Goal: Information Seeking & Learning: Learn about a topic

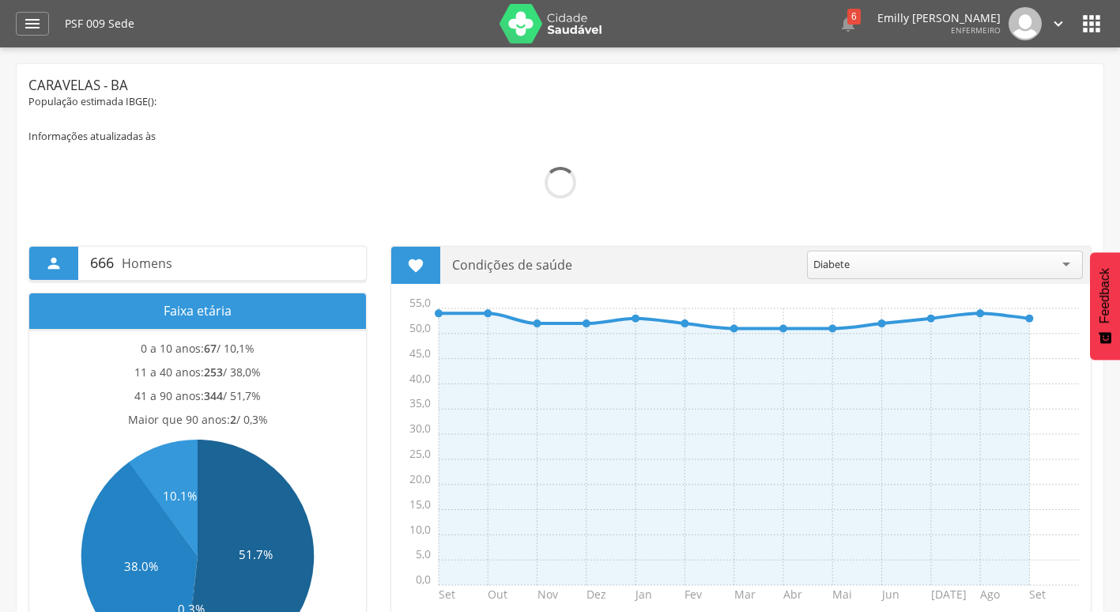
click at [15, 22] on header " Dashboard Supervisão Produtividade Mapa da Cidade App desatualizado Última si…" at bounding box center [560, 23] width 1120 height 47
click at [34, 26] on icon "" at bounding box center [32, 23] width 19 height 19
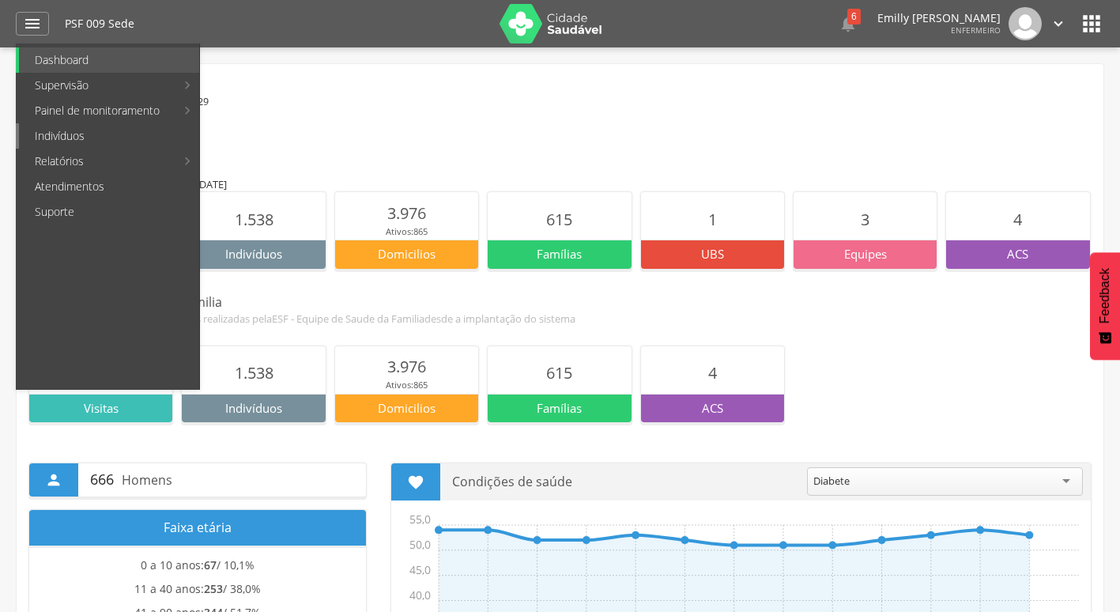
click at [165, 136] on link "Indivíduos" at bounding box center [109, 135] width 180 height 25
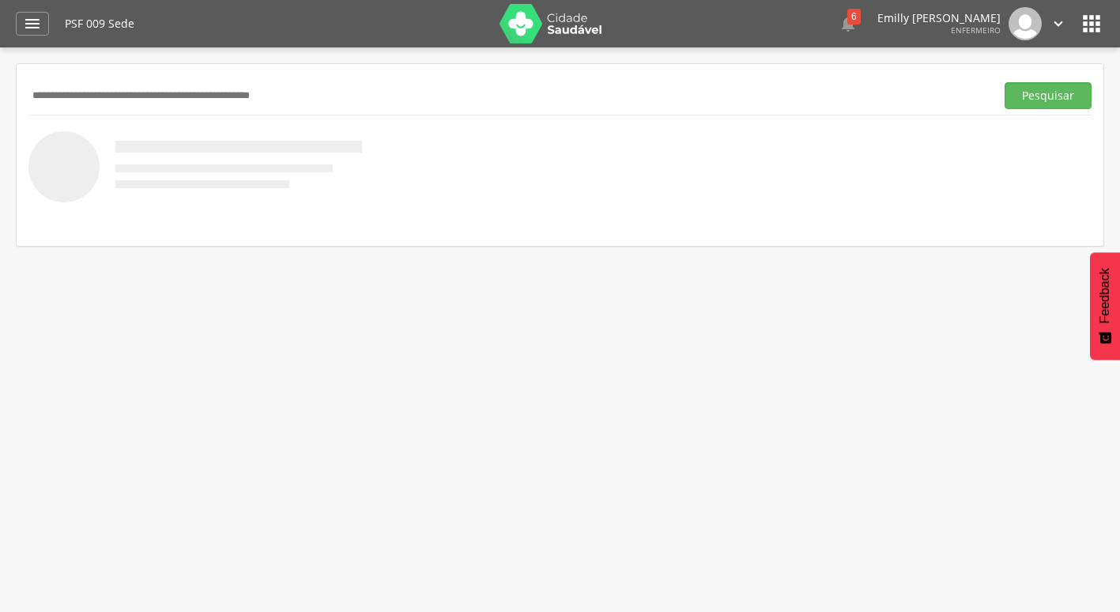
click at [175, 109] on div "Pesquisar" at bounding box center [559, 95] width 1063 height 39
click at [165, 92] on input "text" at bounding box center [508, 95] width 960 height 27
click at [1004, 82] on button "Pesquisar" at bounding box center [1047, 95] width 87 height 27
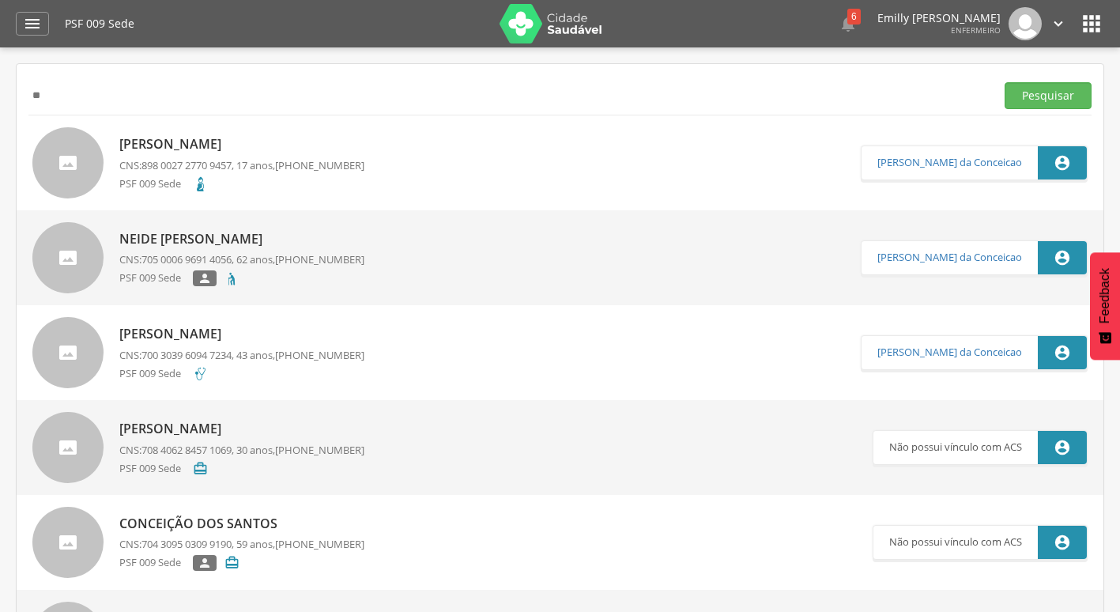
type input "*"
click at [40, 28] on icon "" at bounding box center [32, 23] width 19 height 19
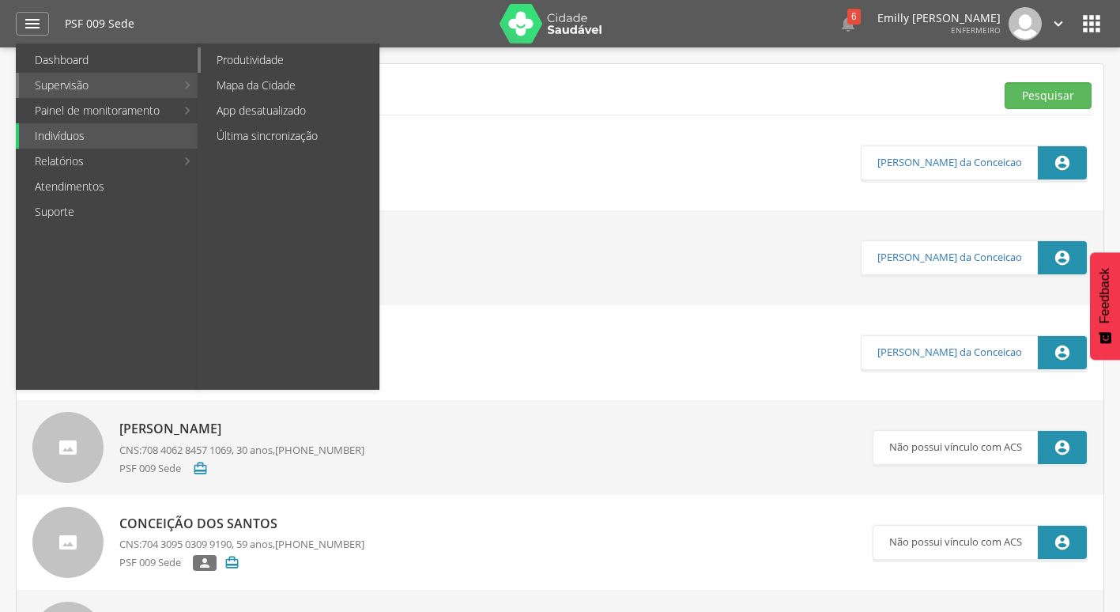
click at [246, 61] on link "Produtividade" at bounding box center [290, 59] width 178 height 25
type input "**********"
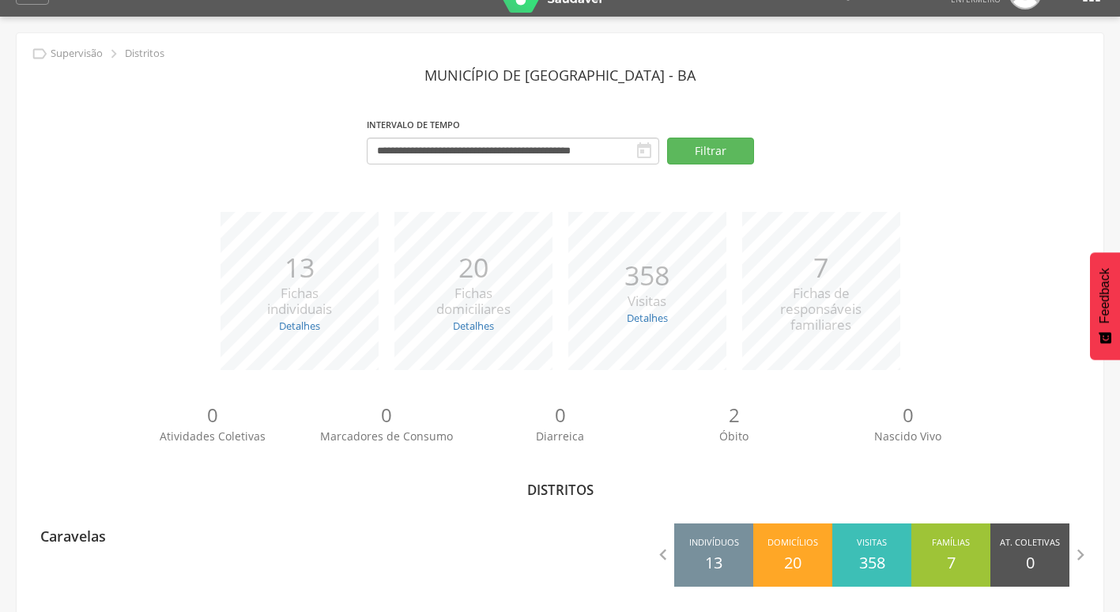
scroll to position [47, 0]
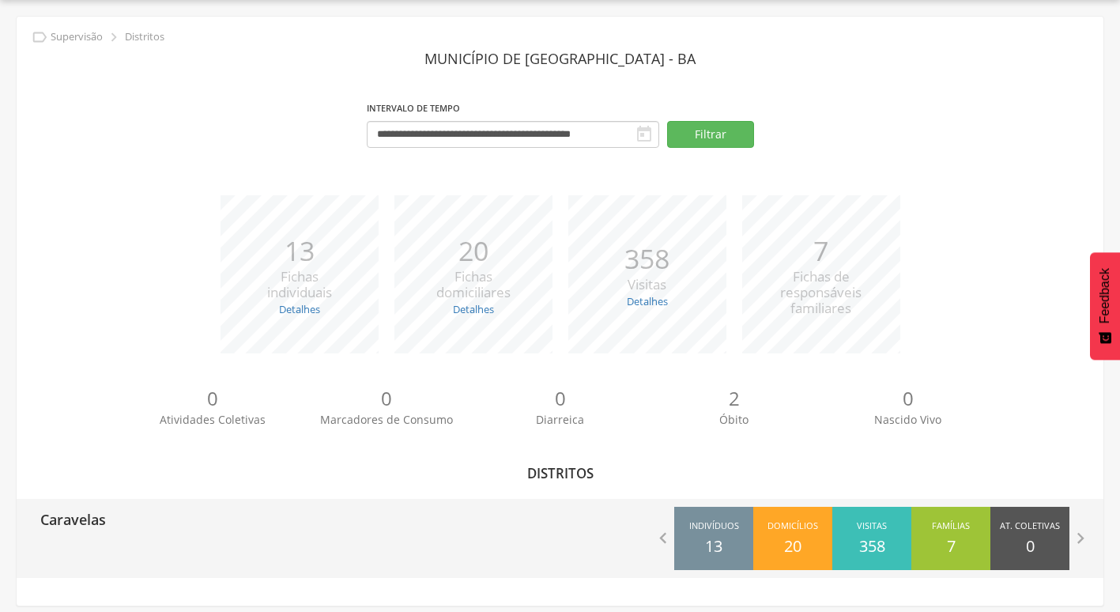
click at [698, 546] on div "Indivíduos 13" at bounding box center [713, 537] width 79 height 63
click at [1081, 532] on icon "" at bounding box center [1080, 538] width 22 height 22
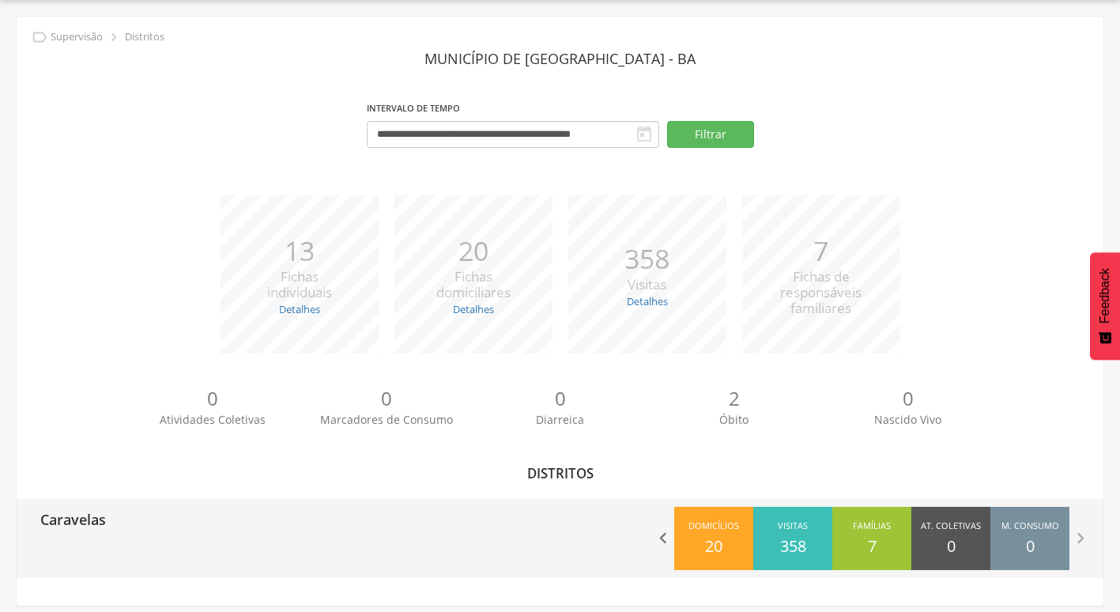
click at [661, 538] on icon "" at bounding box center [663, 538] width 22 height 22
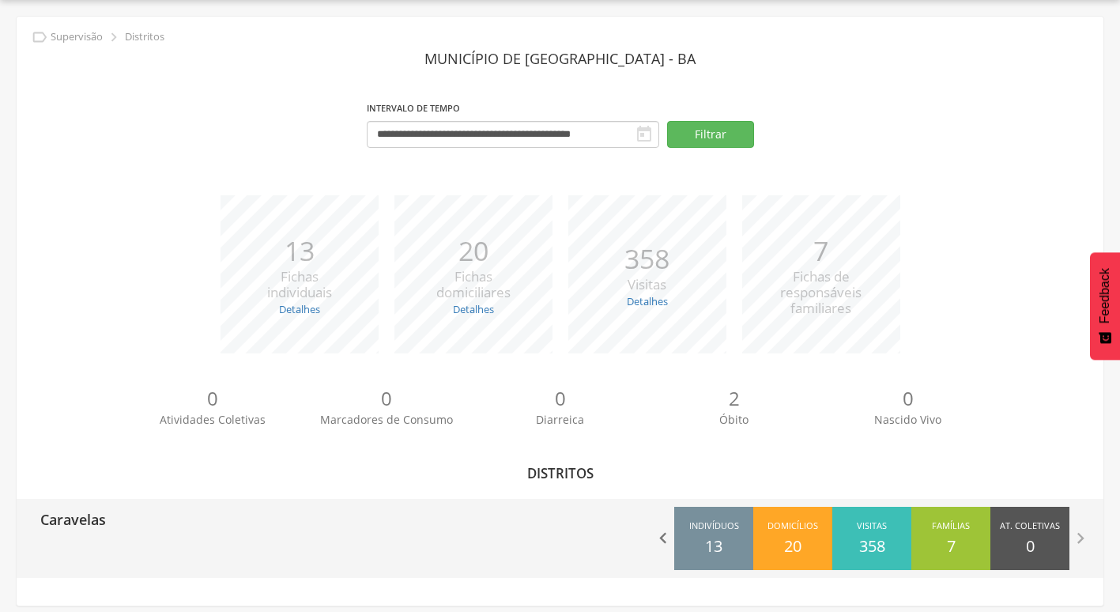
click at [661, 538] on icon "" at bounding box center [663, 538] width 22 height 22
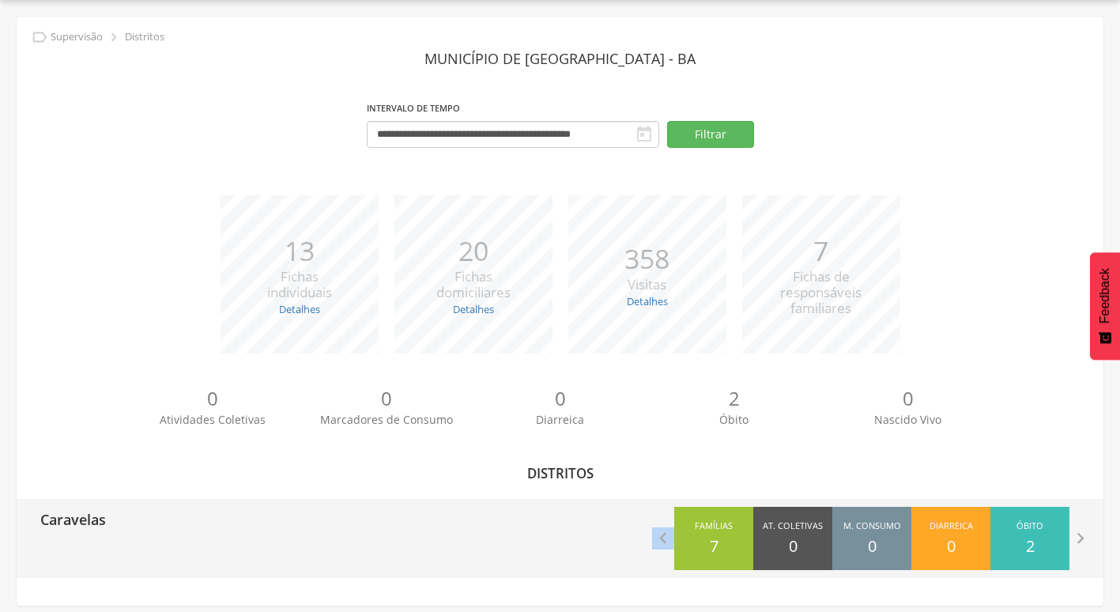
click at [651, 542] on div " Indivíduos 13 Domicílios 20 Visitas 358 Famílias 7 At. Coletivas 0 M. Consumo…" at bounding box center [832, 538] width 544 height 79
click at [658, 538] on icon "" at bounding box center [663, 538] width 22 height 22
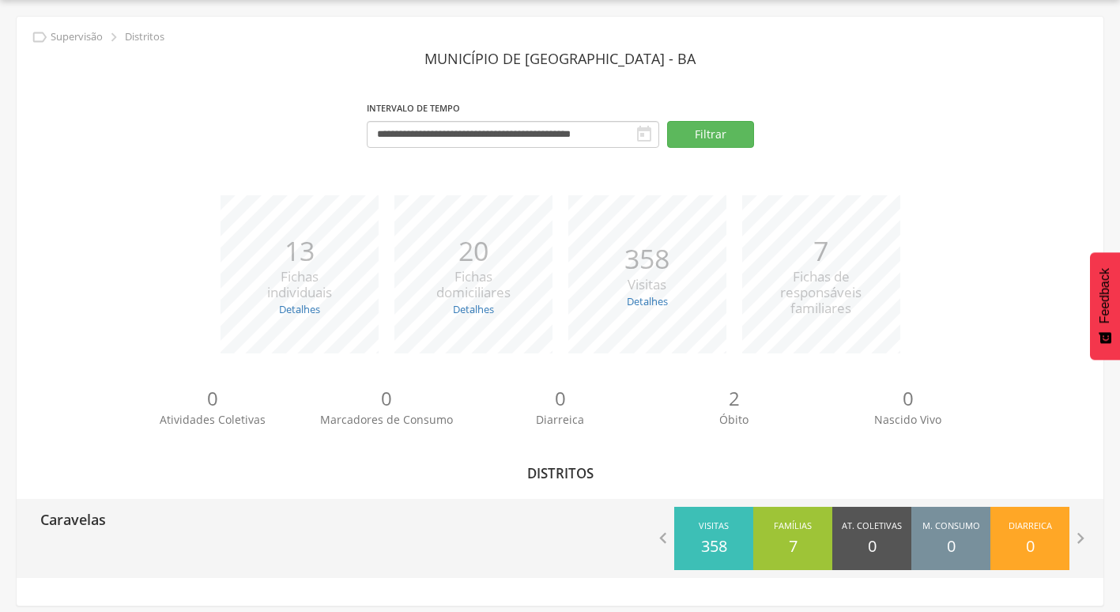
click at [710, 518] on div "Visitas 358" at bounding box center [713, 537] width 79 height 63
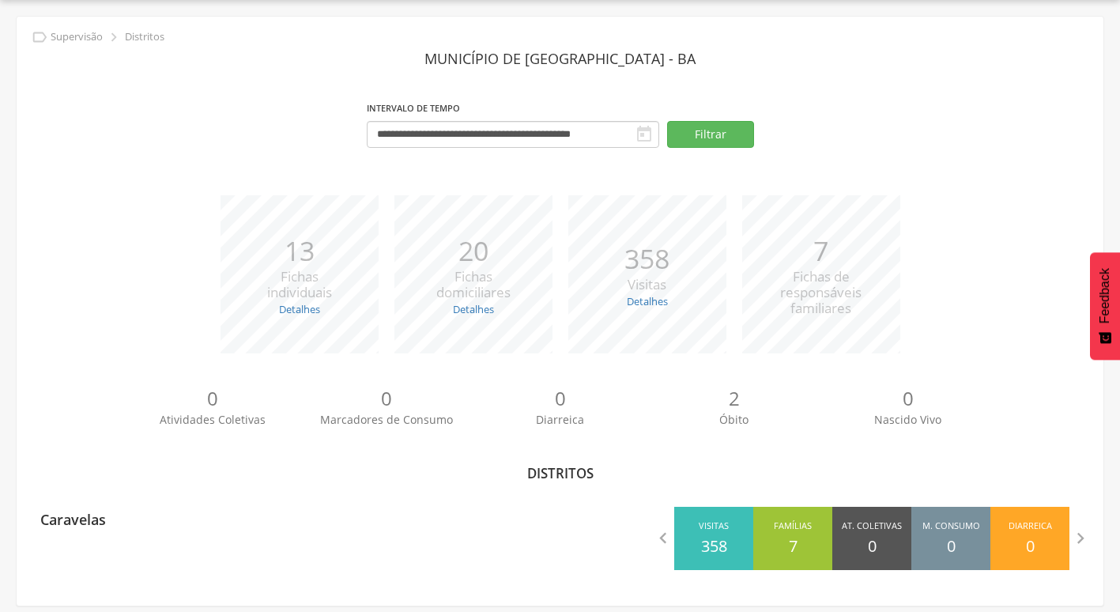
click at [301, 251] on p "13" at bounding box center [299, 250] width 65 height 39
click at [307, 311] on link "Detalhes" at bounding box center [299, 309] width 41 height 14
click at [480, 303] on link "Detalhes" at bounding box center [473, 309] width 41 height 14
click at [669, 299] on div "*** 358 Visitas Detalhes Realizadas: 348 Recusadas: 0 Ausentes: 10" at bounding box center [647, 274] width 174 height 158
click at [646, 129] on icon "" at bounding box center [643, 134] width 19 height 19
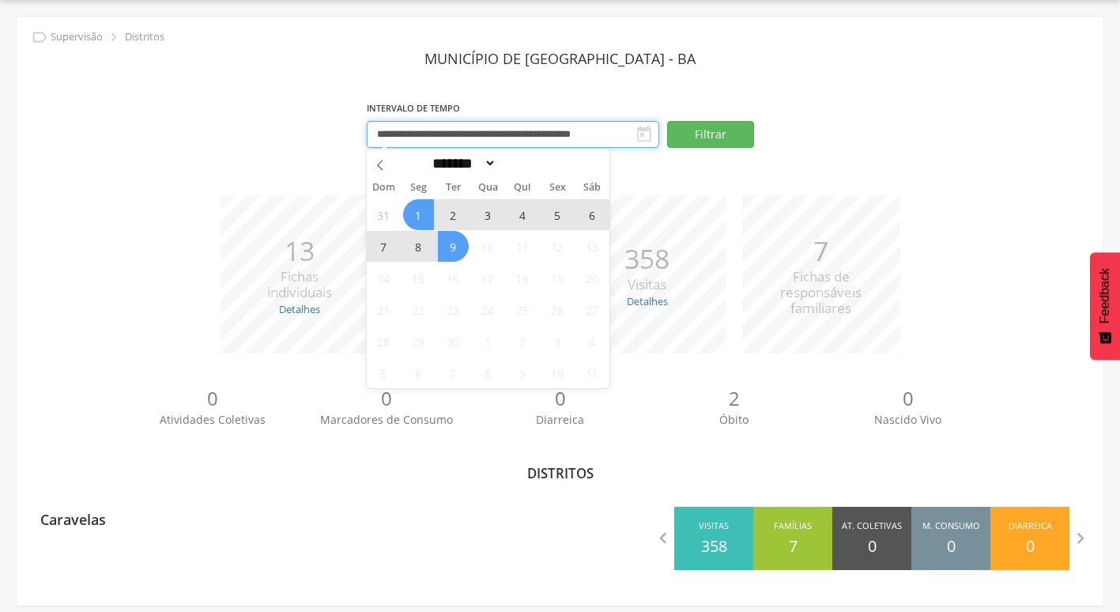
click at [627, 133] on input "**********" at bounding box center [513, 134] width 292 height 27
click at [384, 159] on span at bounding box center [380, 162] width 27 height 27
select select "*"
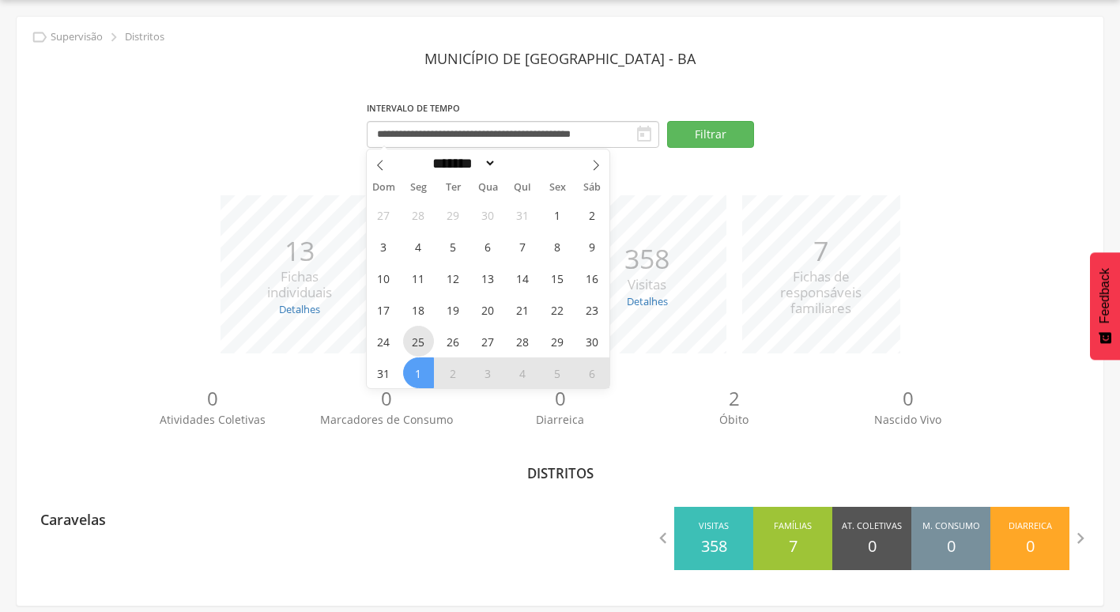
click at [417, 350] on span "25" at bounding box center [418, 341] width 31 height 31
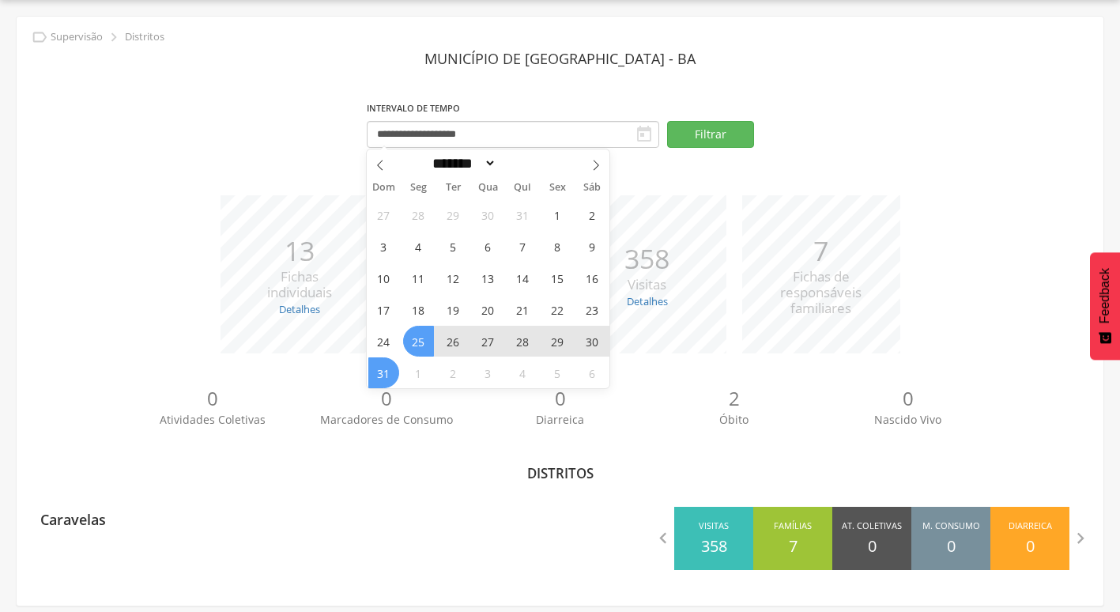
click at [387, 368] on span "31" at bounding box center [383, 372] width 31 height 31
type input "**********"
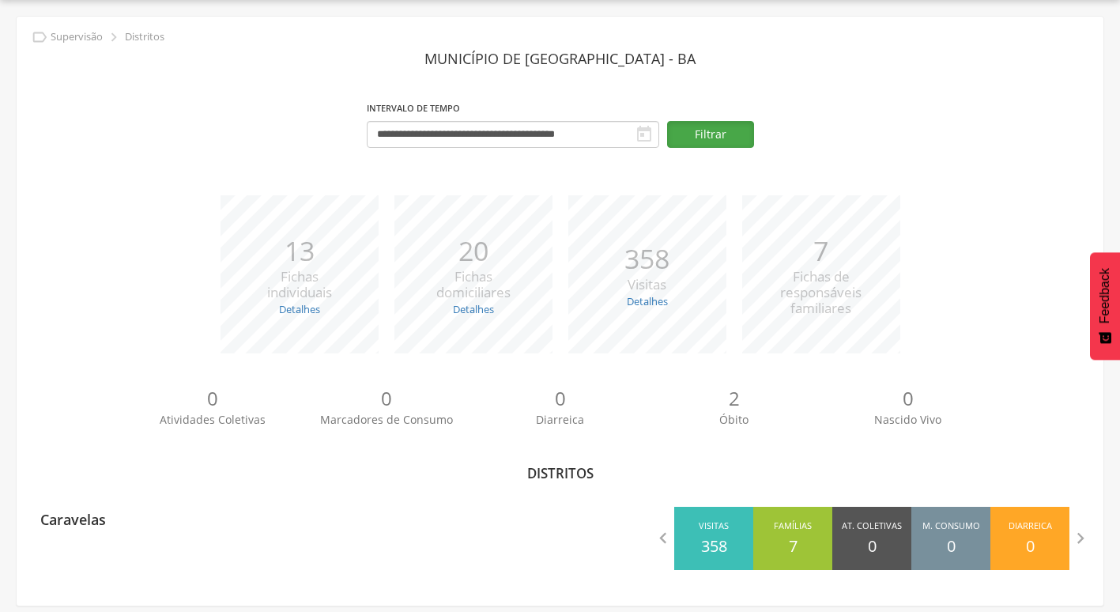
click at [741, 133] on button "Filtrar" at bounding box center [710, 134] width 87 height 27
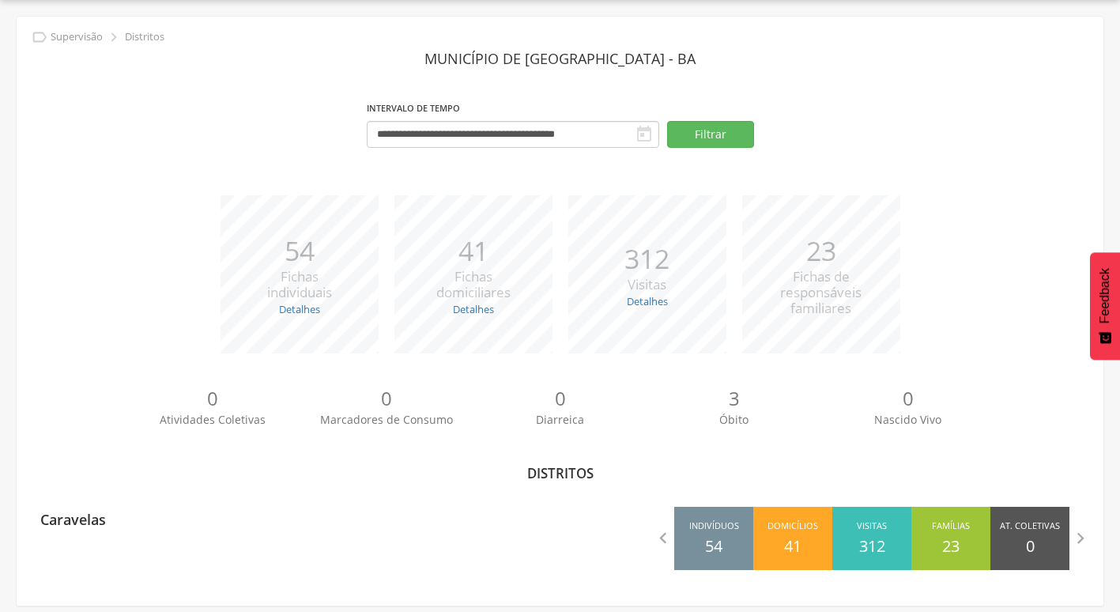
click at [650, 127] on icon "" at bounding box center [643, 134] width 19 height 19
click at [646, 130] on icon "" at bounding box center [643, 134] width 19 height 19
click at [693, 133] on button "Filtrar" at bounding box center [710, 134] width 87 height 27
click at [722, 138] on button "Filtrar" at bounding box center [710, 134] width 87 height 27
click at [649, 135] on icon "" at bounding box center [643, 134] width 19 height 19
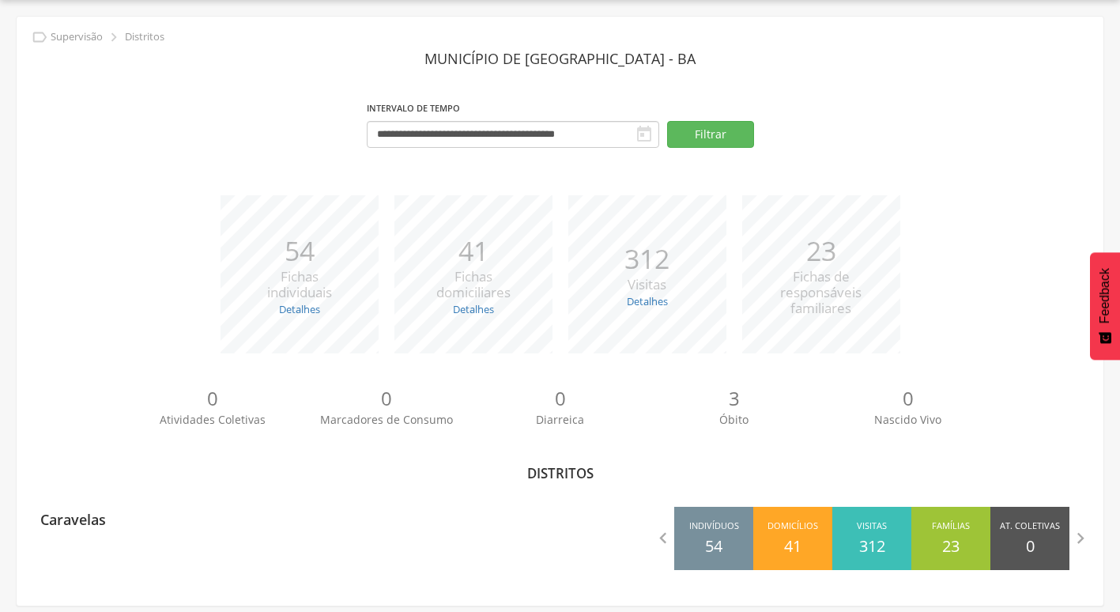
click at [642, 132] on icon "" at bounding box center [643, 134] width 19 height 19
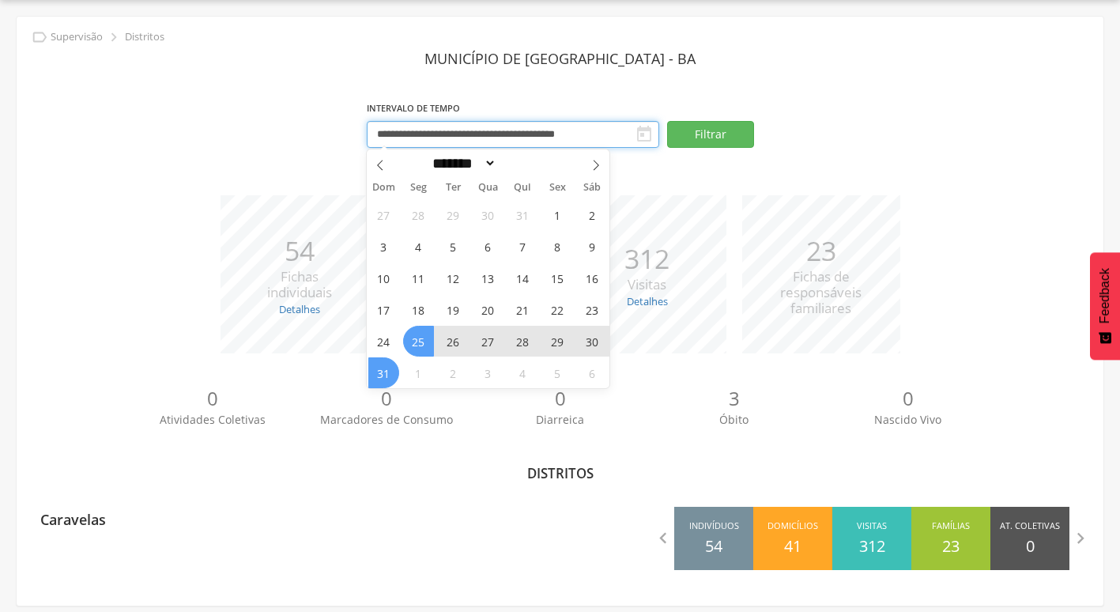
click at [601, 132] on input "**********" at bounding box center [513, 134] width 292 height 27
click at [596, 165] on icon at bounding box center [595, 165] width 11 height 11
select select "*"
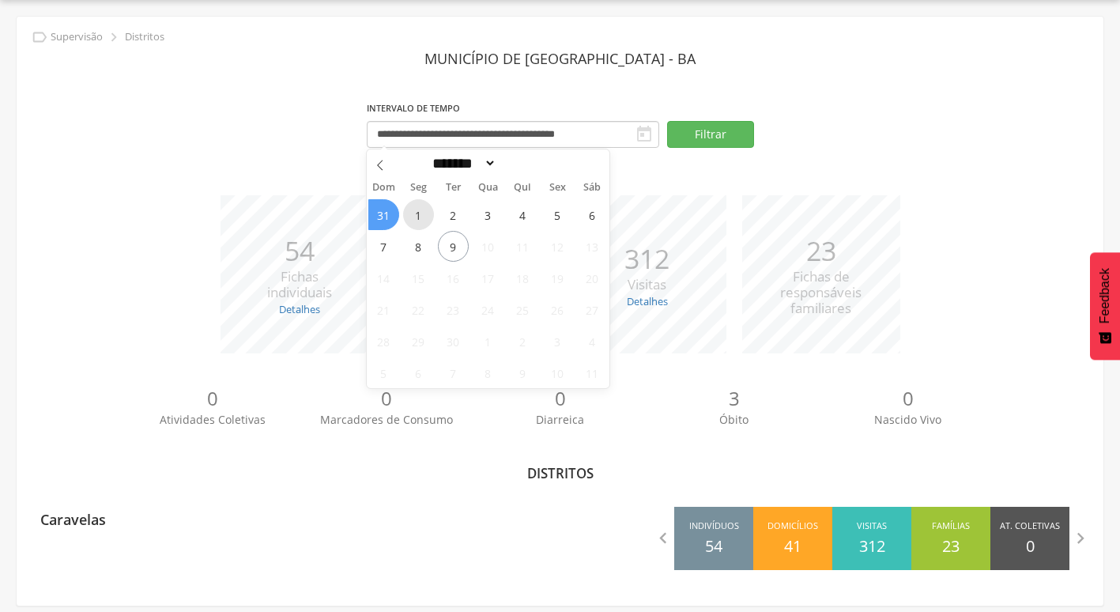
click at [419, 219] on span "1" at bounding box center [418, 214] width 31 height 31
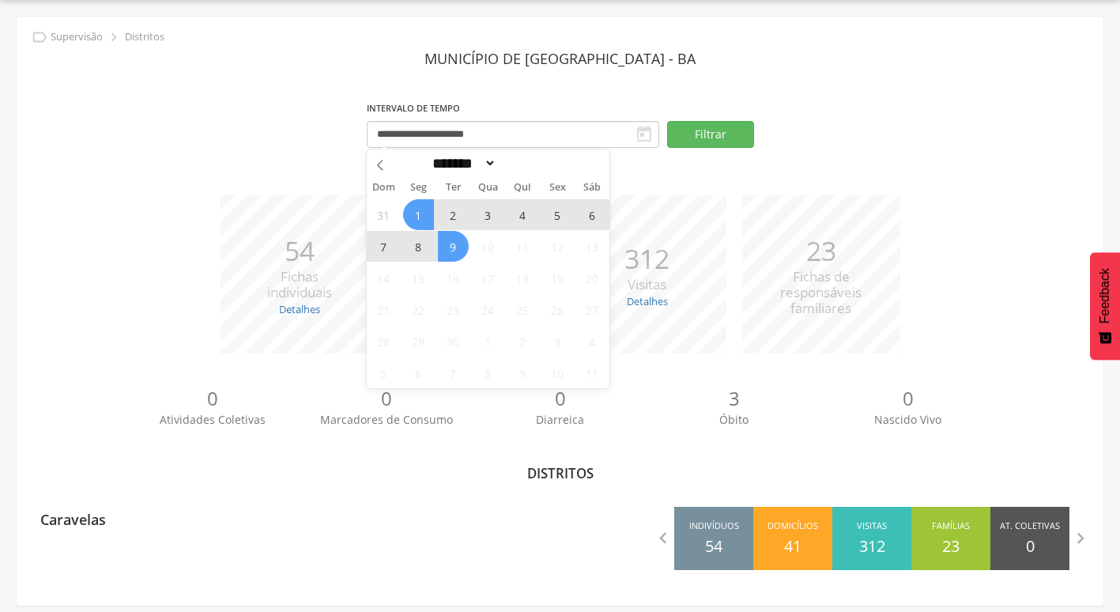
click at [456, 250] on span "9" at bounding box center [453, 246] width 31 height 31
type input "**********"
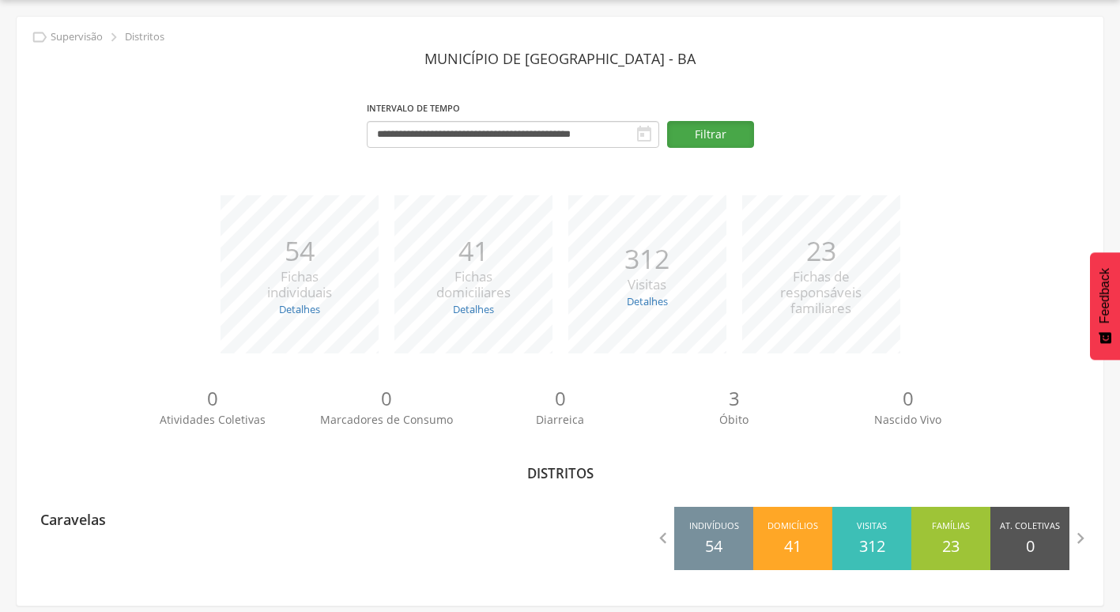
click at [742, 133] on button "Filtrar" at bounding box center [710, 134] width 87 height 27
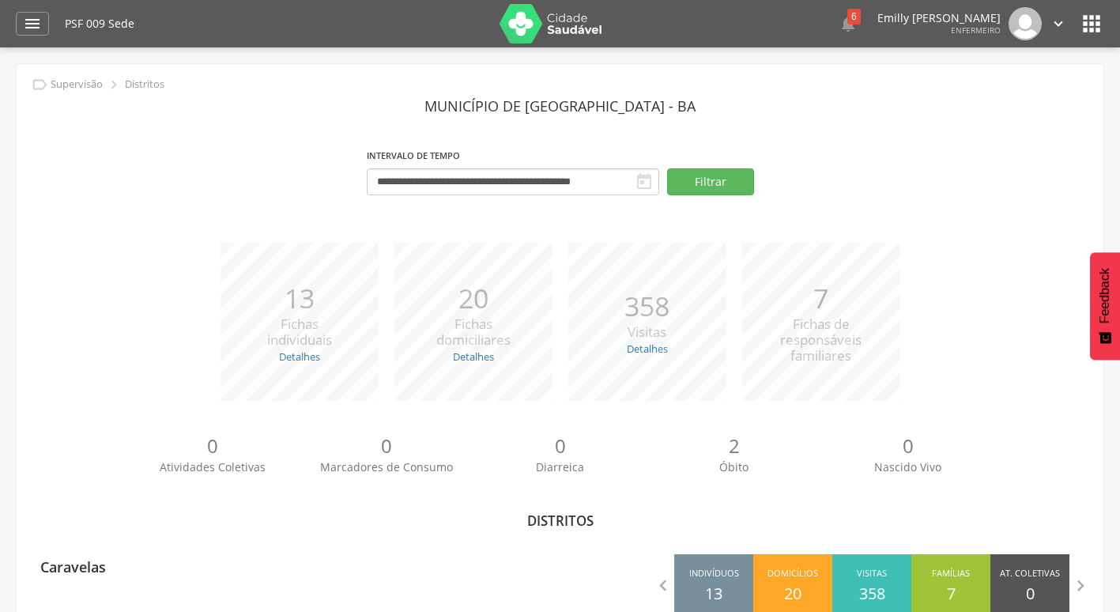
click at [481, 310] on p "20" at bounding box center [473, 298] width 74 height 39
click at [21, 30] on div "" at bounding box center [32, 24] width 33 height 24
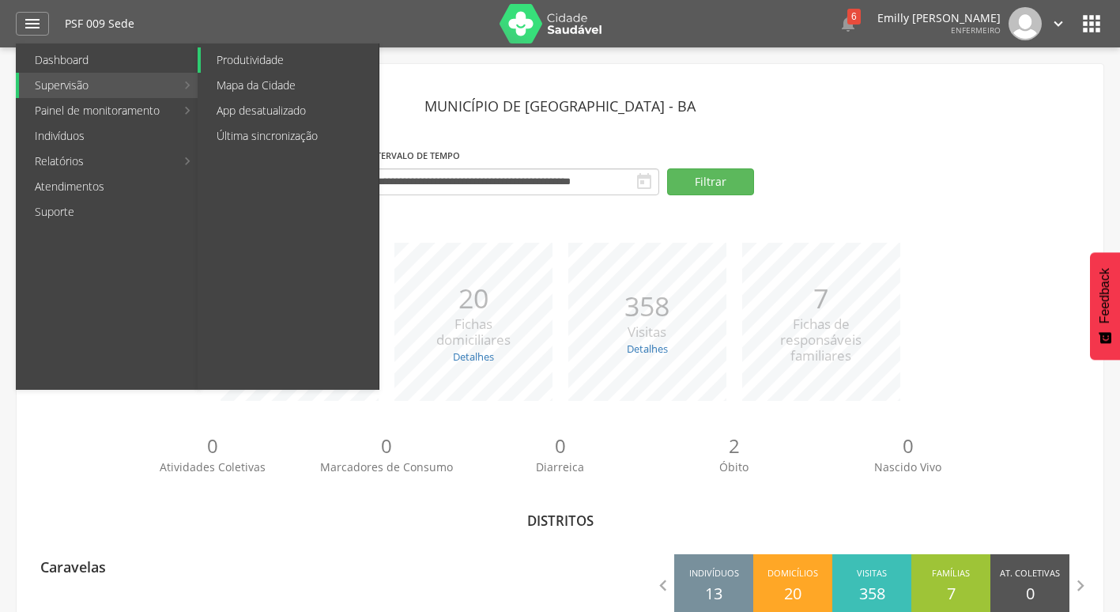
click at [267, 59] on link "Produtividade" at bounding box center [290, 59] width 178 height 25
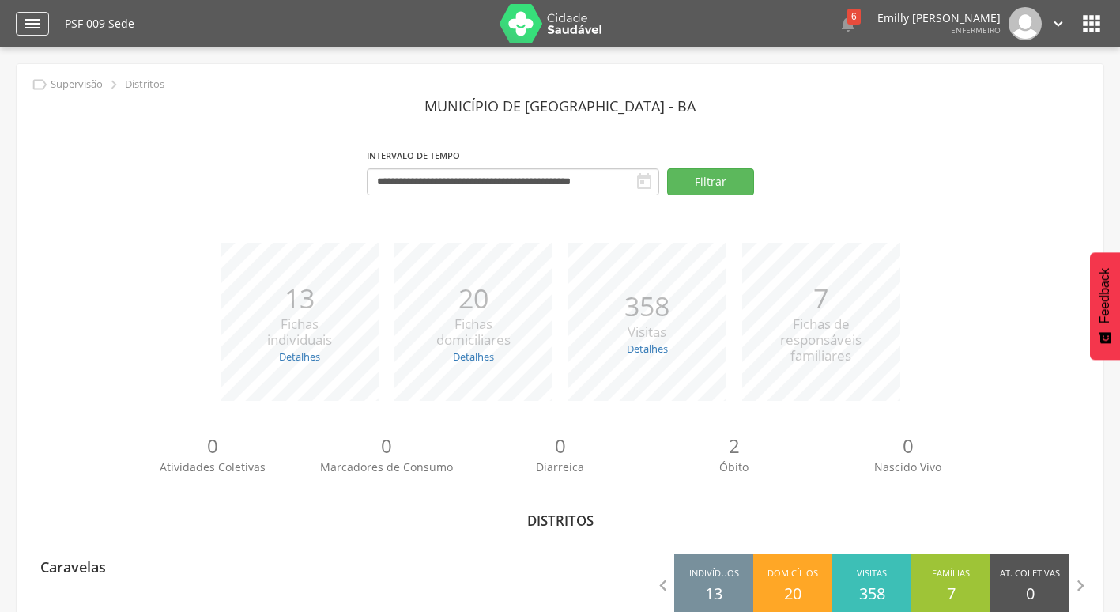
click at [37, 28] on icon "" at bounding box center [32, 23] width 19 height 19
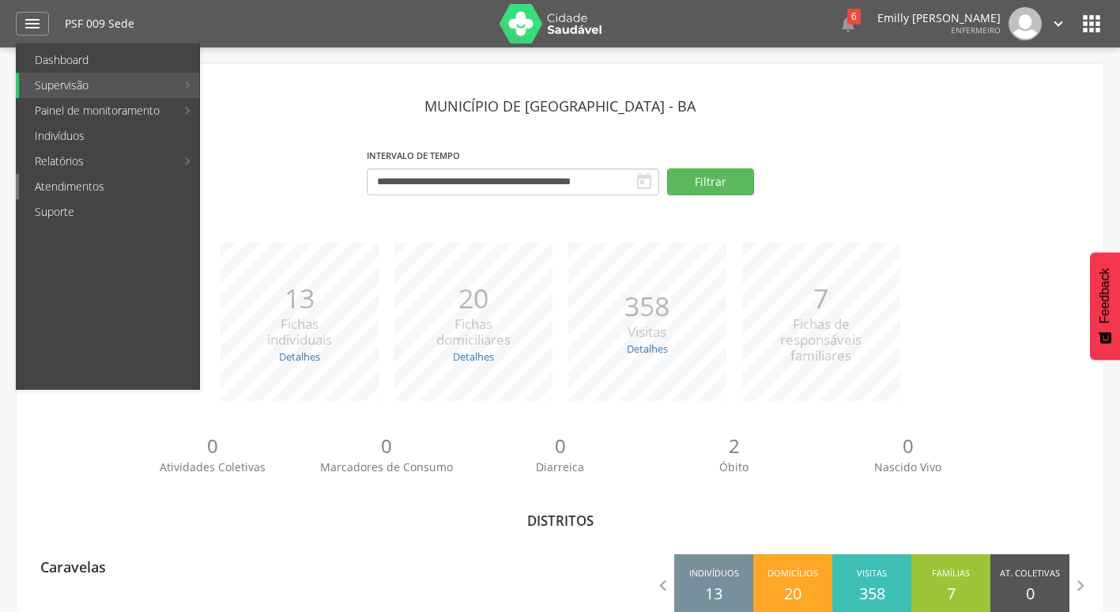
click at [104, 180] on link "Atendimentos" at bounding box center [109, 186] width 180 height 25
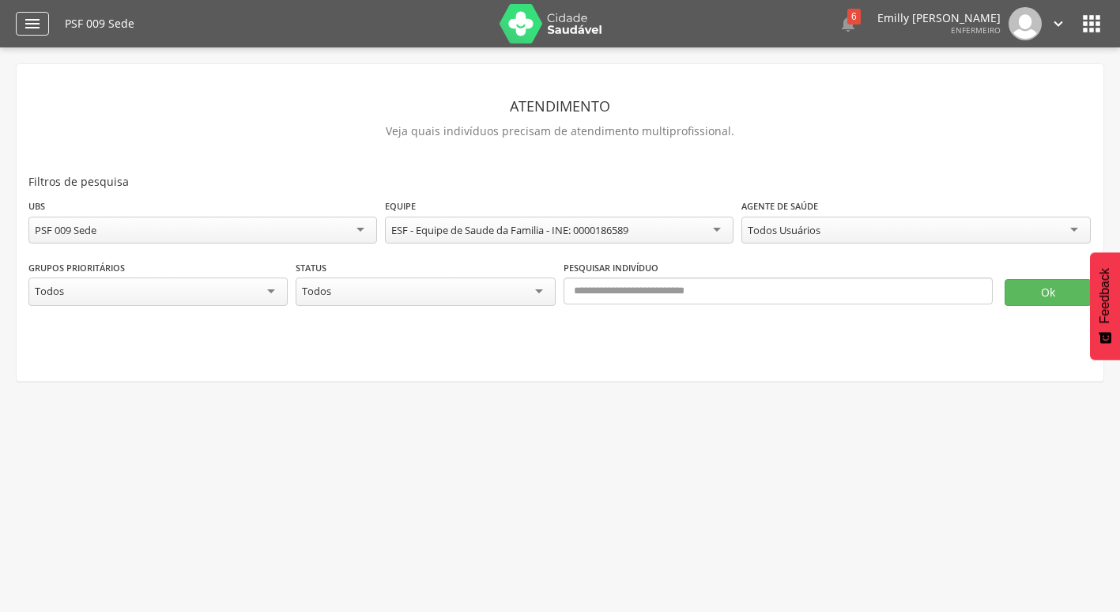
click at [43, 13] on div "" at bounding box center [32, 24] width 33 height 24
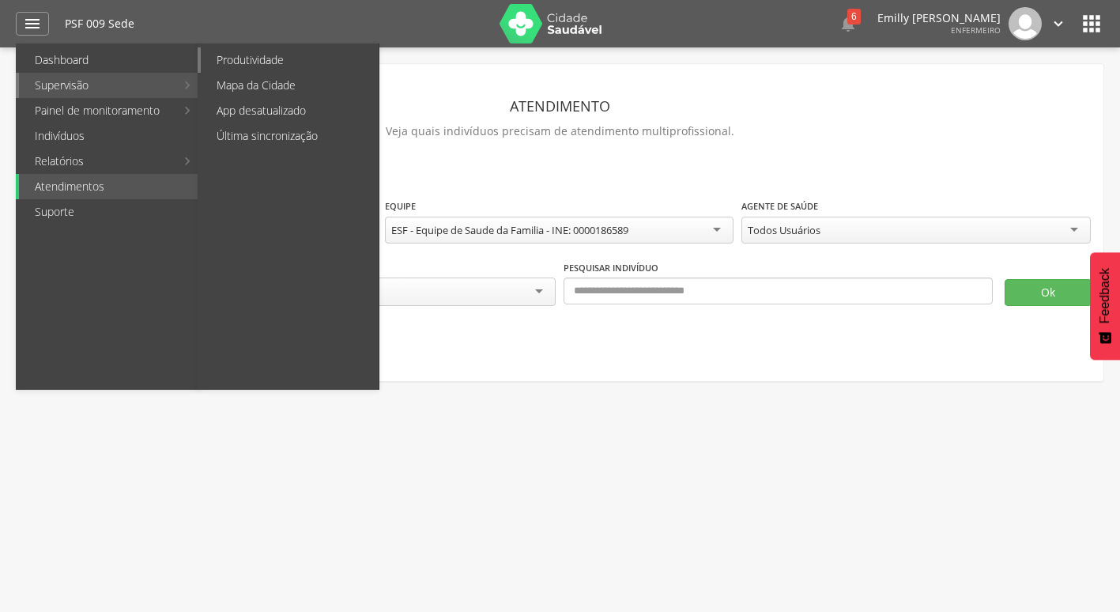
click at [262, 63] on link "Produtividade" at bounding box center [290, 59] width 178 height 25
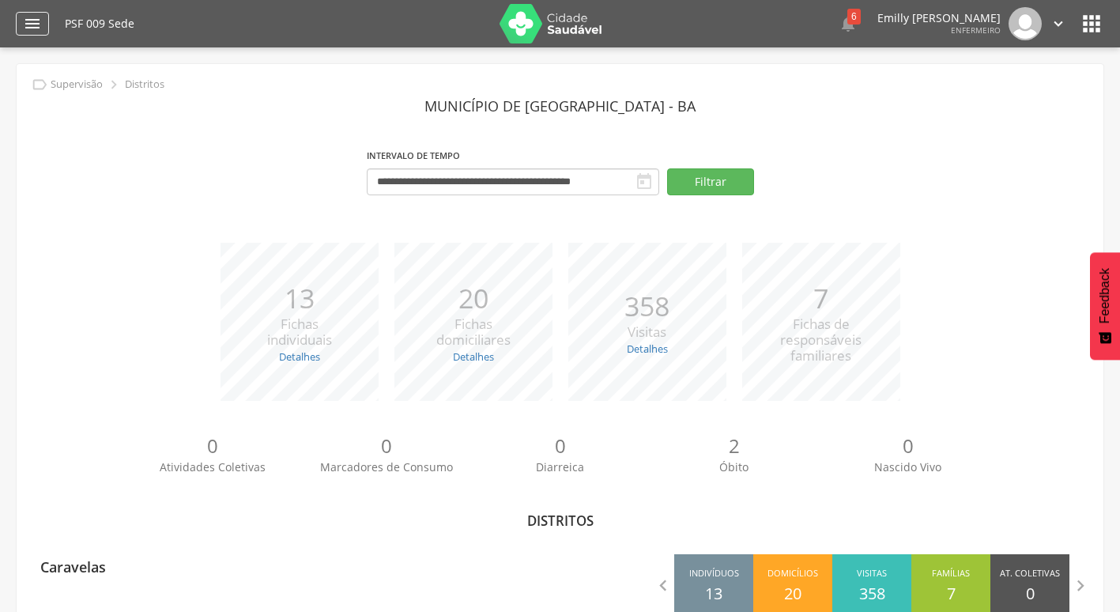
click at [40, 27] on icon "" at bounding box center [32, 23] width 19 height 19
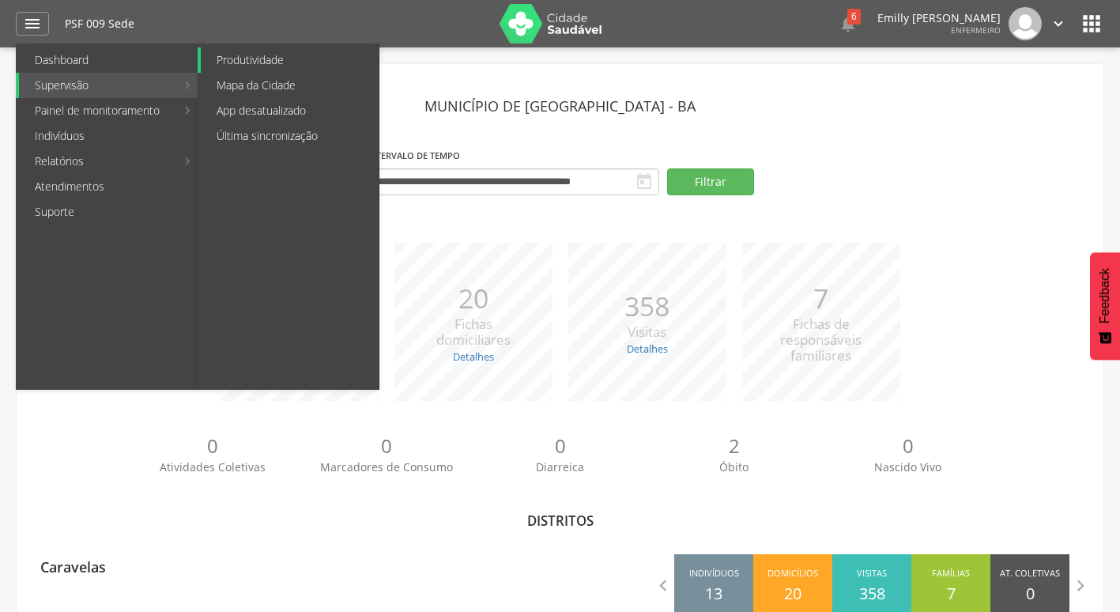
click at [273, 51] on link "Produtividade" at bounding box center [290, 59] width 178 height 25
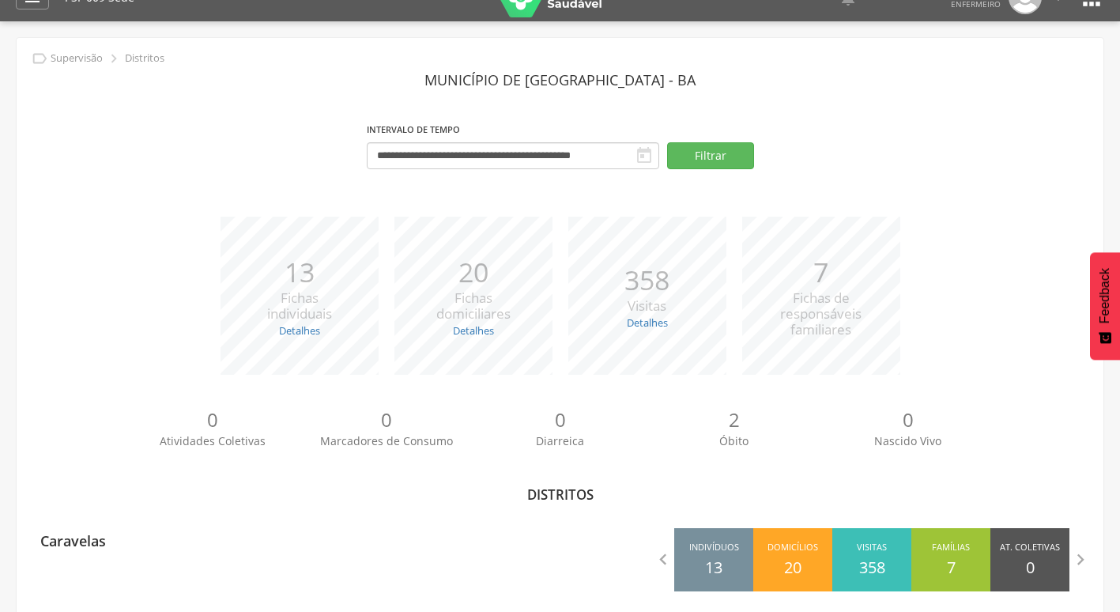
scroll to position [47, 0]
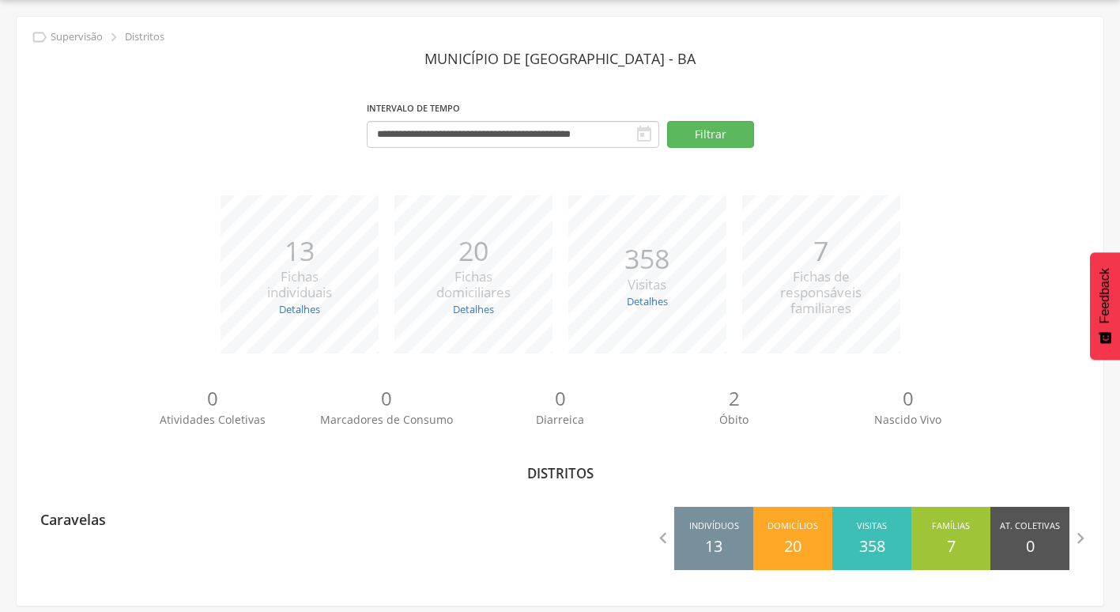
click at [519, 472] on div "Distritos" at bounding box center [559, 473] width 1063 height 19
click at [446, 278] on div "20 Fichas domiciliares" at bounding box center [473, 266] width 74 height 70
click at [294, 307] on link "Detalhes" at bounding box center [299, 309] width 41 height 14
click at [294, 341] on strong "Atualizadas:" at bounding box center [283, 345] width 62 height 14
click at [469, 303] on link "Detalhes" at bounding box center [473, 309] width 41 height 14
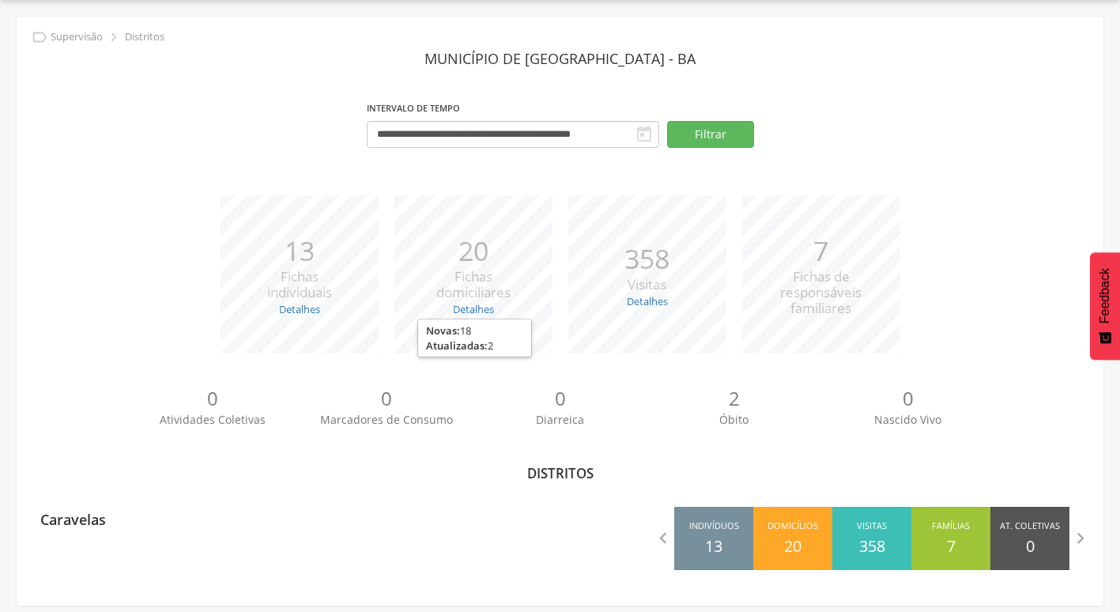
click at [474, 353] on ul "Novas: 18 Atualizadas: 2" at bounding box center [474, 337] width 115 height 39
click at [652, 311] on div "*** 358 Visitas Detalhes Realizadas: 348 Recusadas: 0 Ausentes: 10" at bounding box center [647, 274] width 174 height 158
click at [653, 297] on link "Detalhes" at bounding box center [647, 301] width 41 height 14
click at [818, 360] on div "*** 13 Fichas individuais Detalhes Novas: 1 Atualizadas: 12 *** 20 Fichas domic…" at bounding box center [559, 282] width 1063 height 174
click at [814, 273] on span "Fichas de responsáveis familiares" at bounding box center [820, 292] width 81 height 50
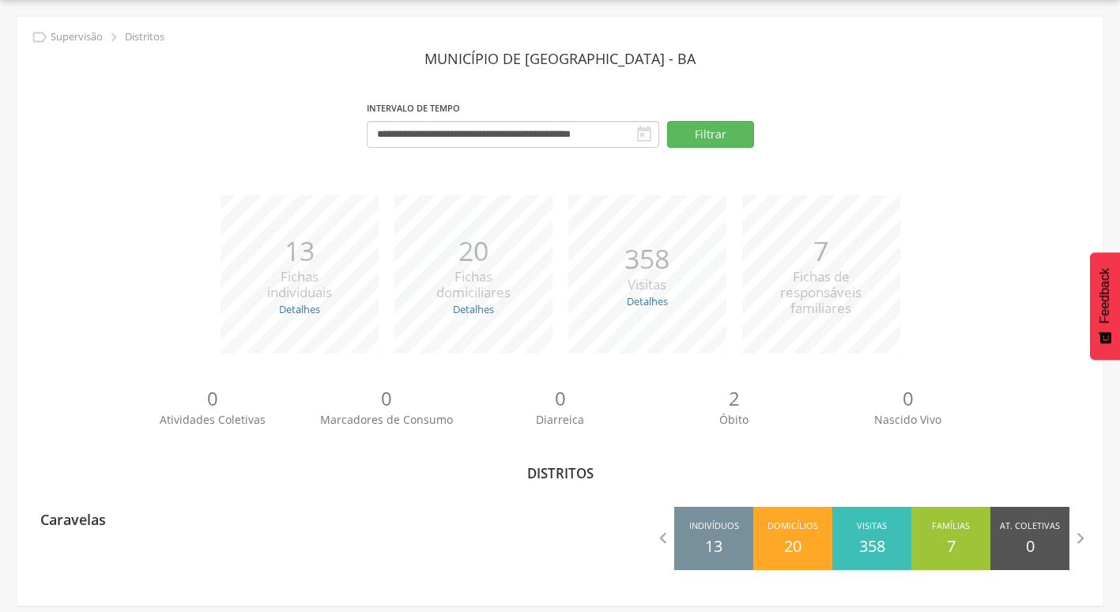
click at [1050, 293] on div "*** 13 Fichas individuais Detalhes Novas: 1 Atualizadas: 12 *** 20 Fichas domic…" at bounding box center [559, 282] width 1063 height 174
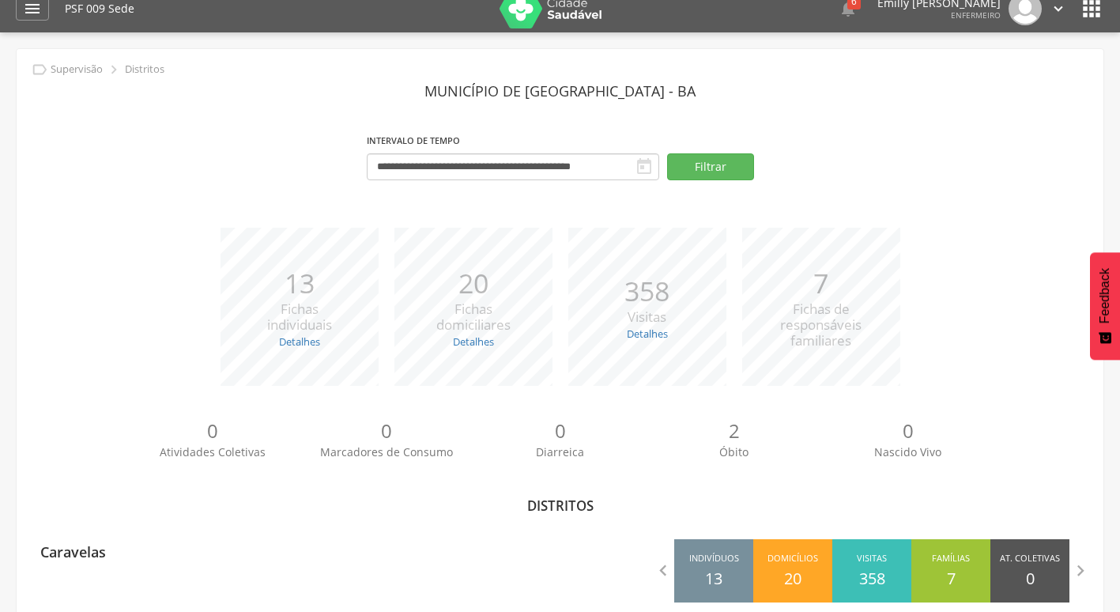
scroll to position [0, 0]
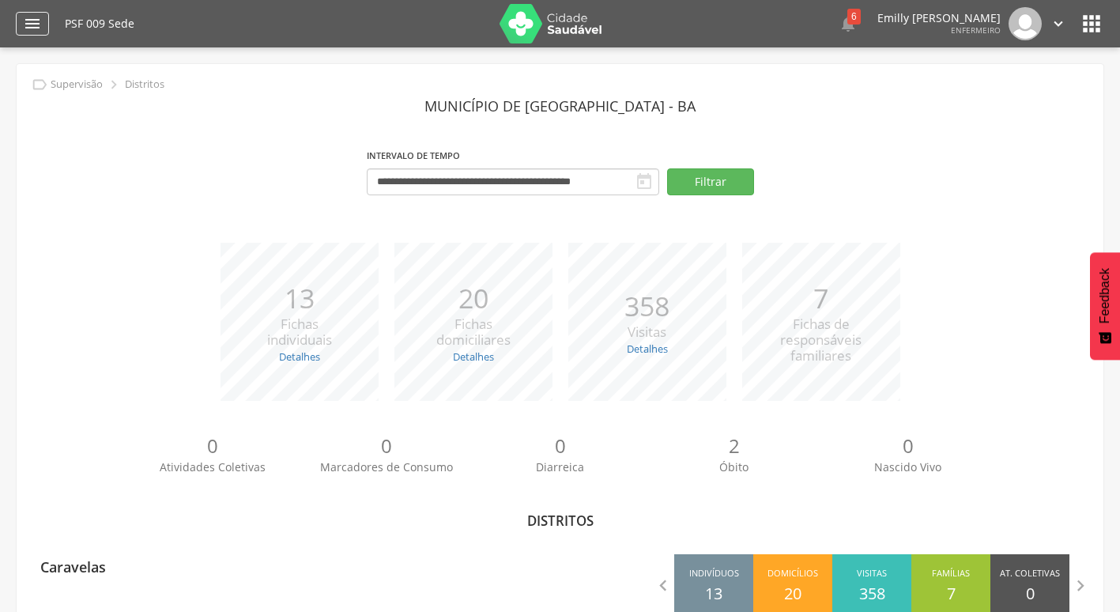
click at [32, 30] on icon "" at bounding box center [32, 23] width 19 height 19
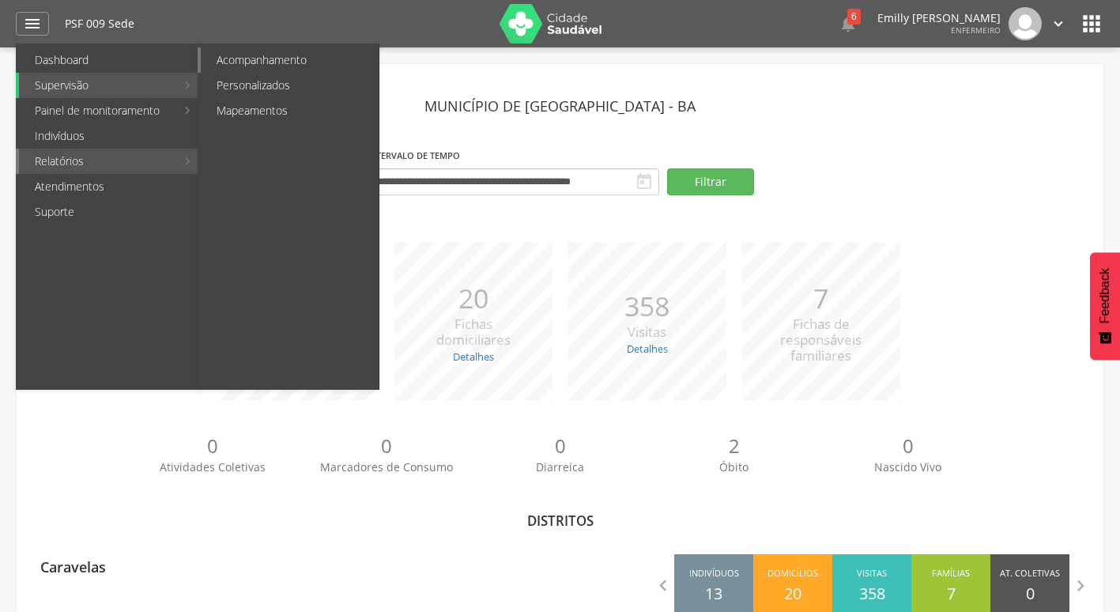
click at [252, 66] on link "Acompanhamento" at bounding box center [290, 59] width 178 height 25
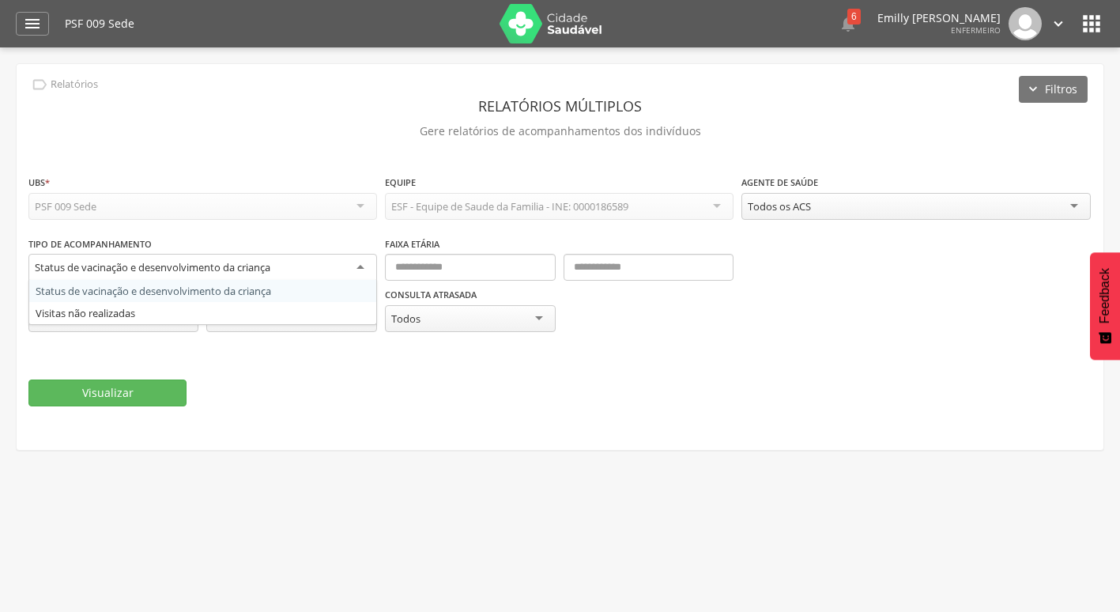
click at [290, 271] on div "Status de vacinação e desenvolvimento da criança" at bounding box center [202, 268] width 348 height 28
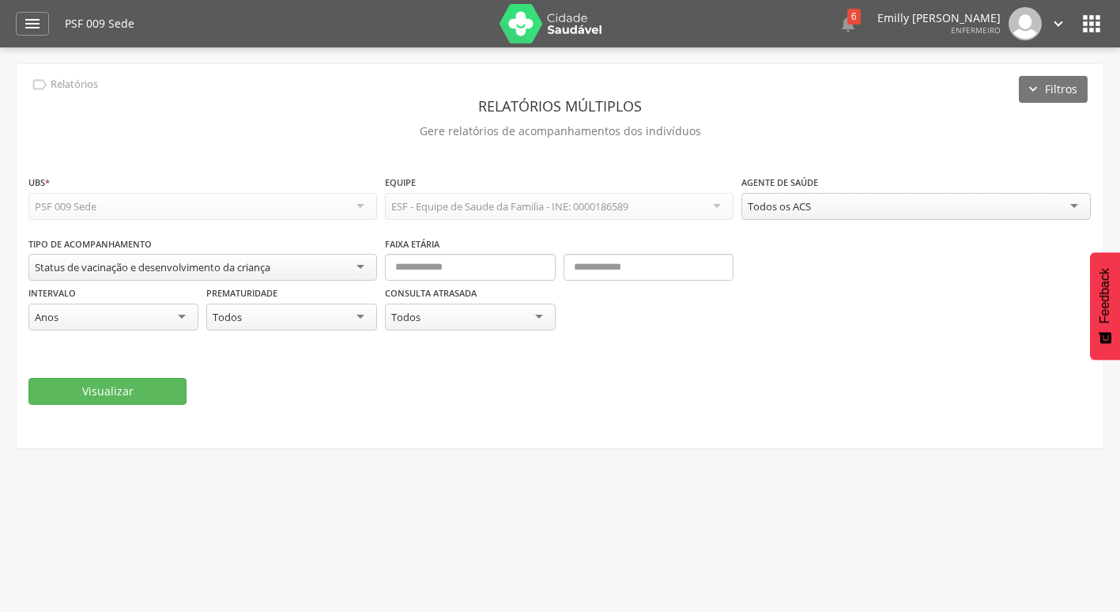
click at [279, 292] on div "**********" at bounding box center [559, 290] width 1063 height 111
click at [141, 401] on button "Visualizar" at bounding box center [107, 391] width 158 height 27
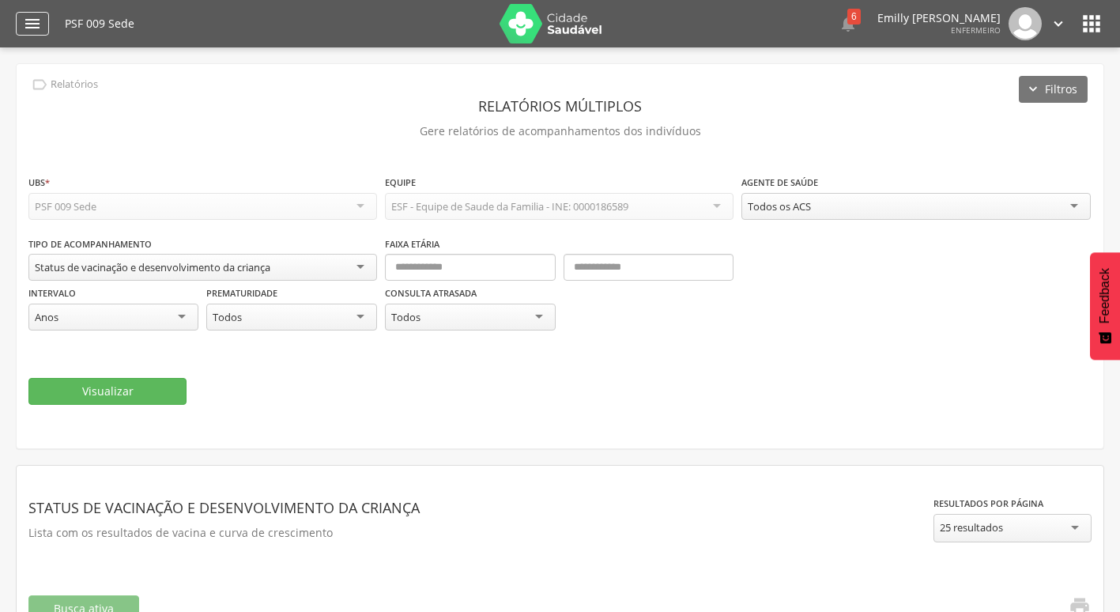
click at [30, 15] on icon "" at bounding box center [32, 23] width 19 height 19
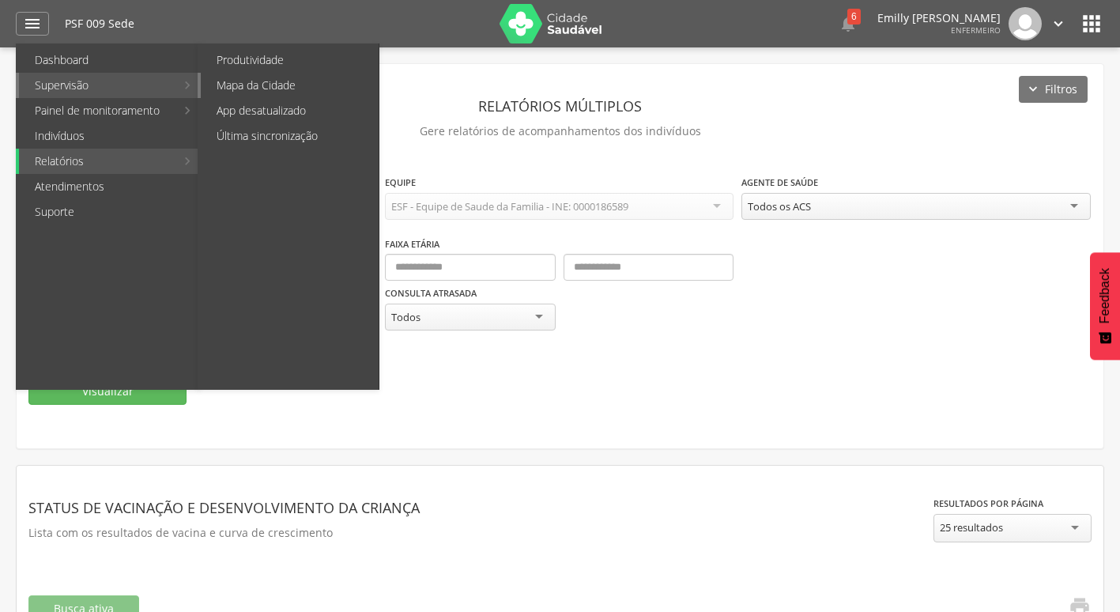
click at [262, 84] on link "Mapa da Cidade" at bounding box center [290, 85] width 178 height 25
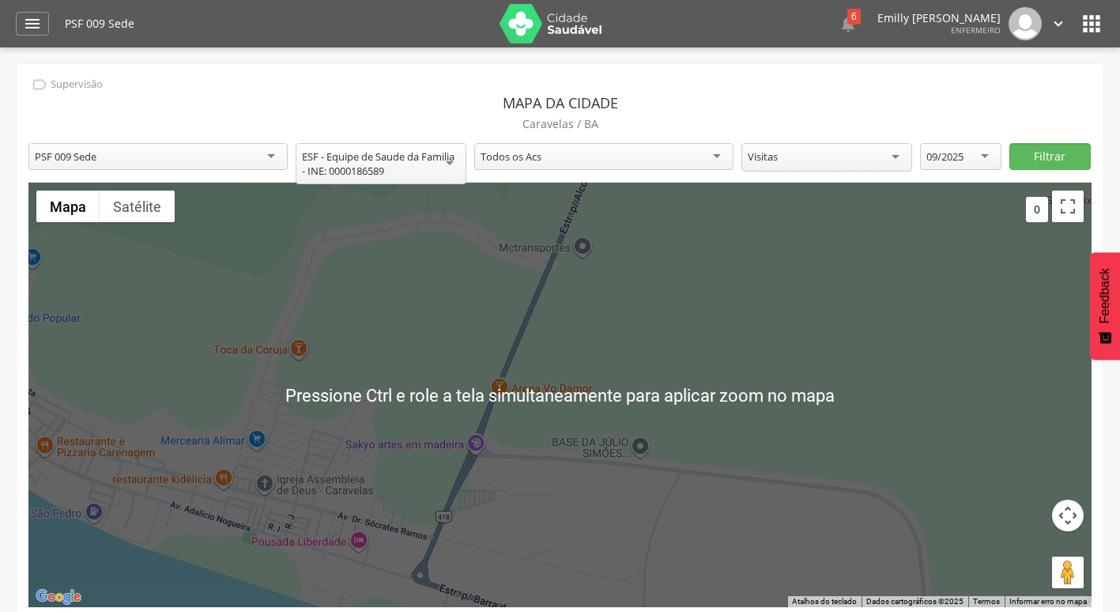
scroll to position [47, 0]
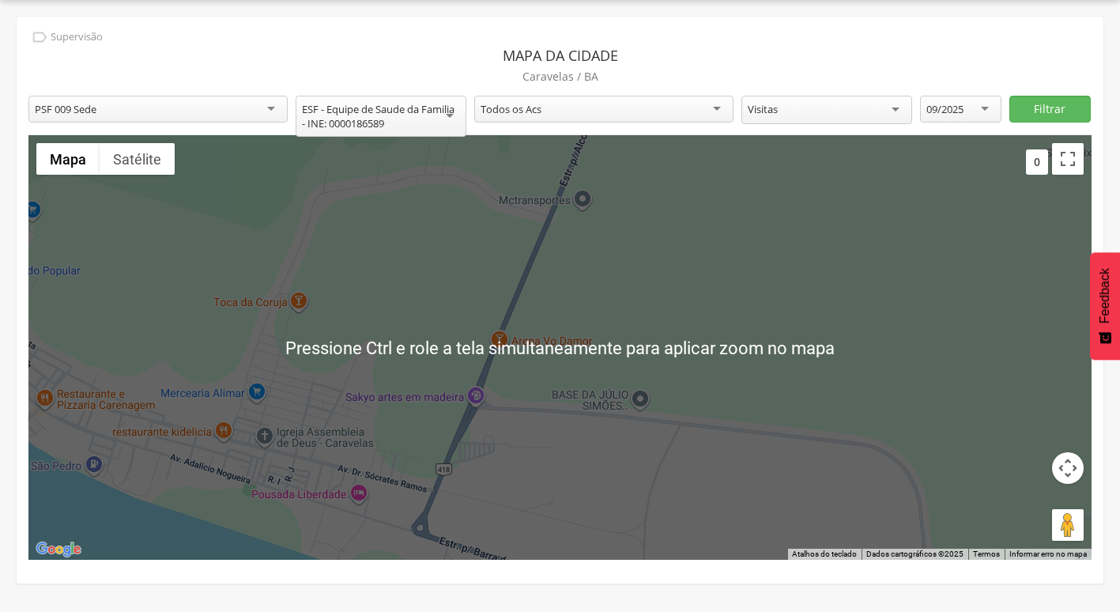
click at [517, 381] on div at bounding box center [559, 347] width 1063 height 424
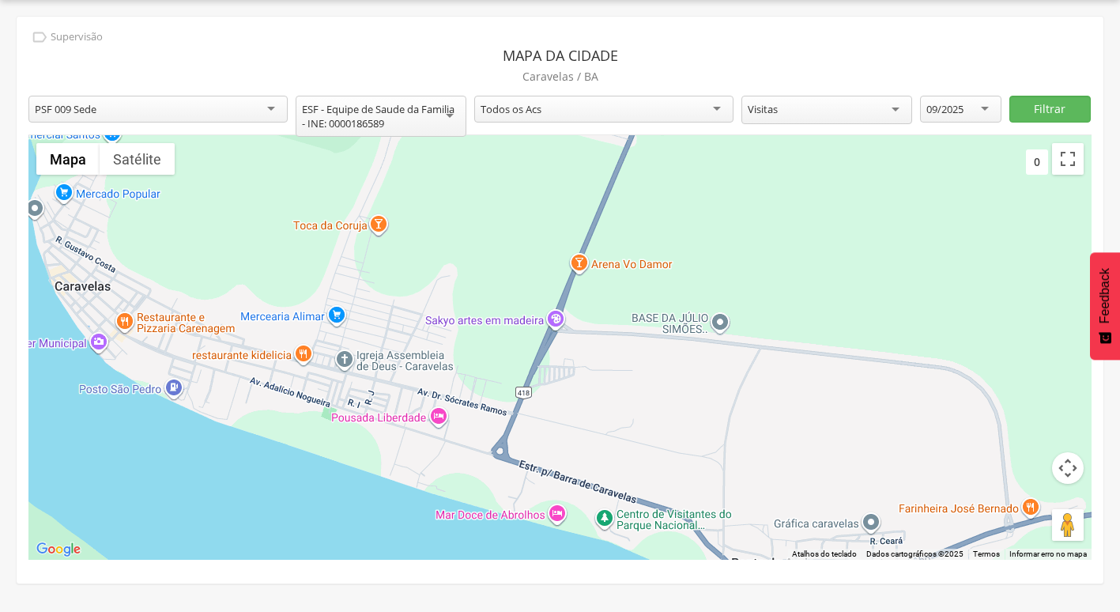
drag, startPoint x: 517, startPoint y: 379, endPoint x: 600, endPoint y: 299, distance: 115.7
click at [600, 299] on div at bounding box center [559, 347] width 1063 height 424
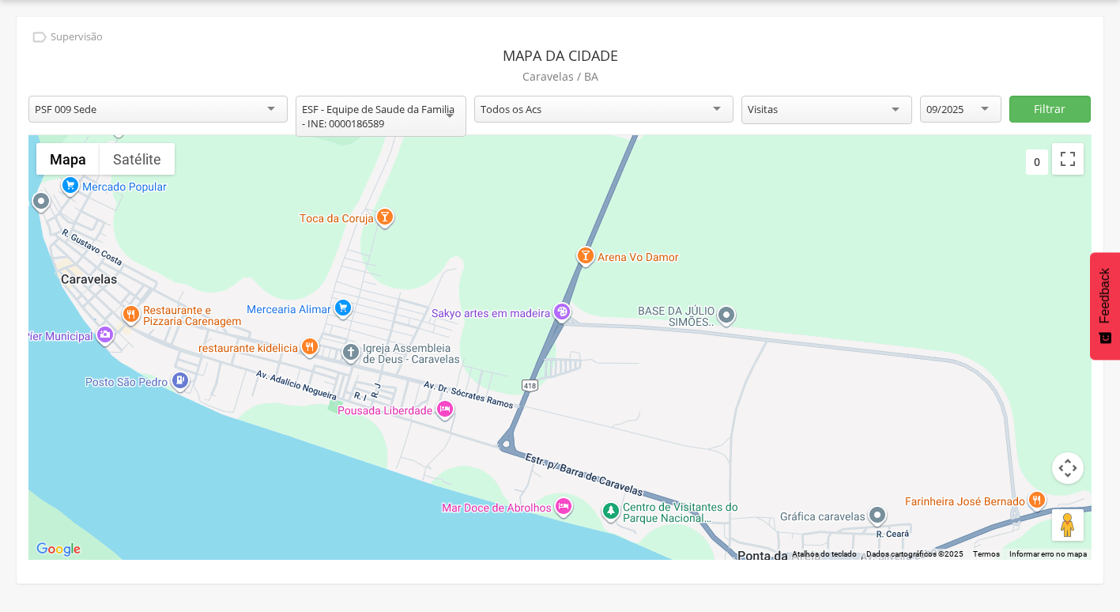
click at [558, 390] on div at bounding box center [559, 347] width 1063 height 424
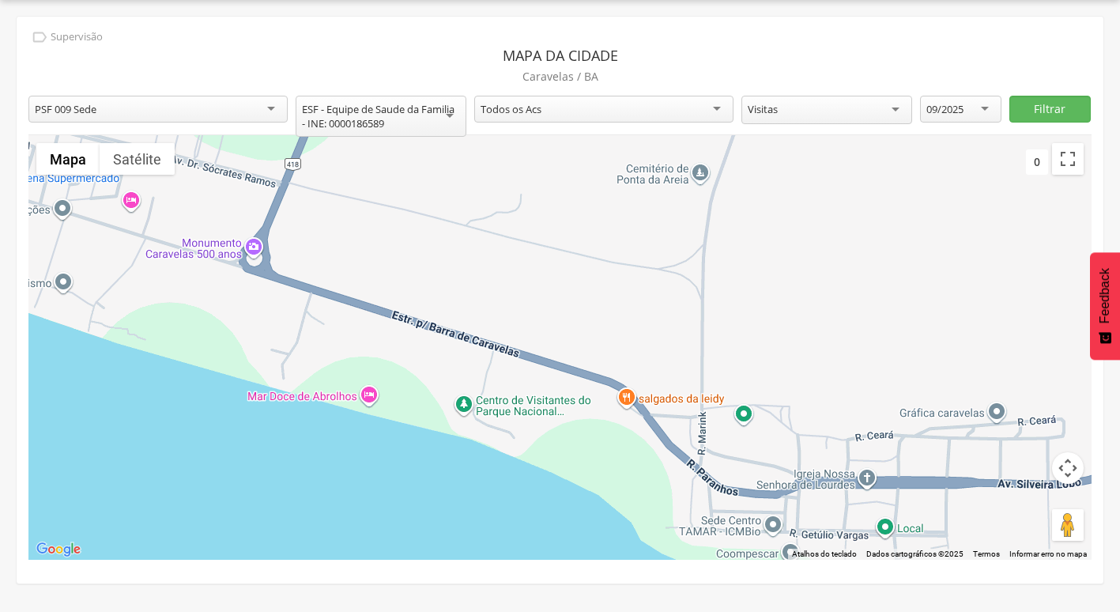
drag, startPoint x: 798, startPoint y: 390, endPoint x: 568, endPoint y: 162, distance: 323.5
click at [568, 162] on div at bounding box center [559, 347] width 1063 height 424
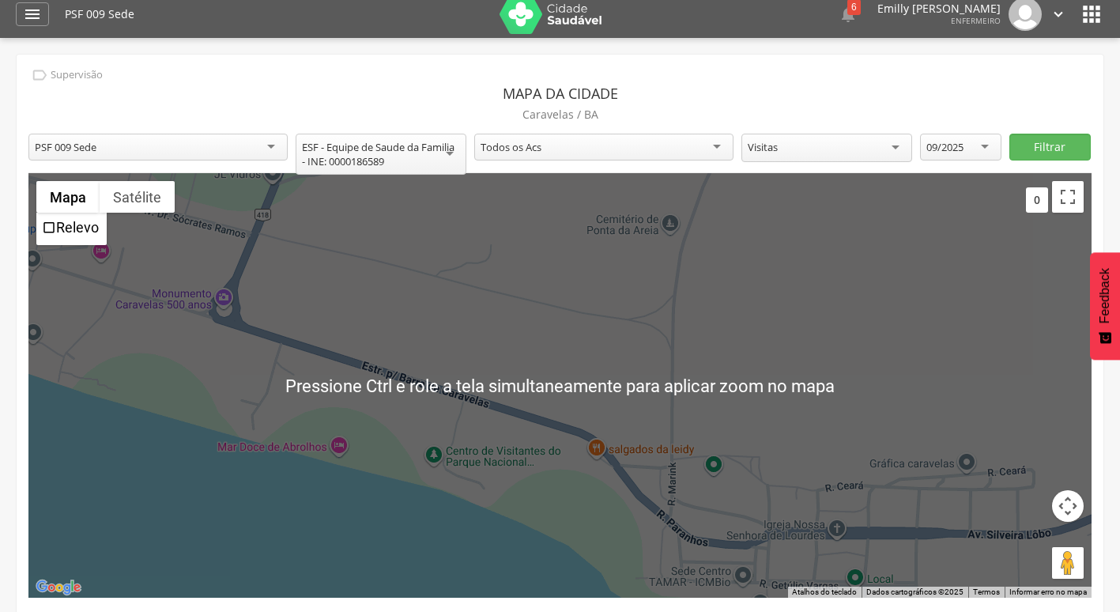
scroll to position [0, 0]
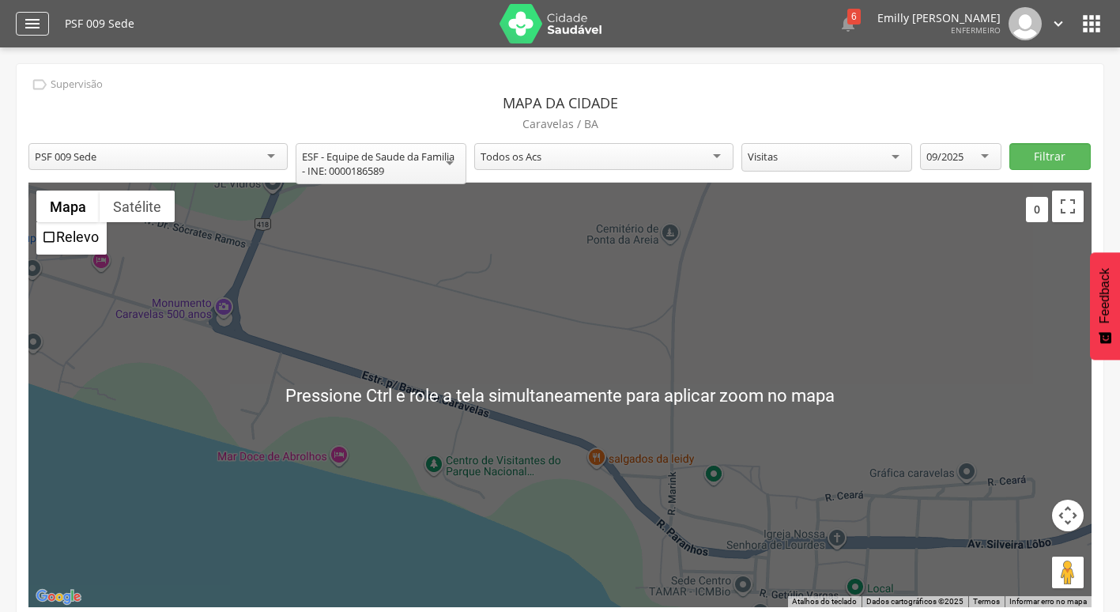
click at [30, 25] on icon "" at bounding box center [32, 23] width 19 height 19
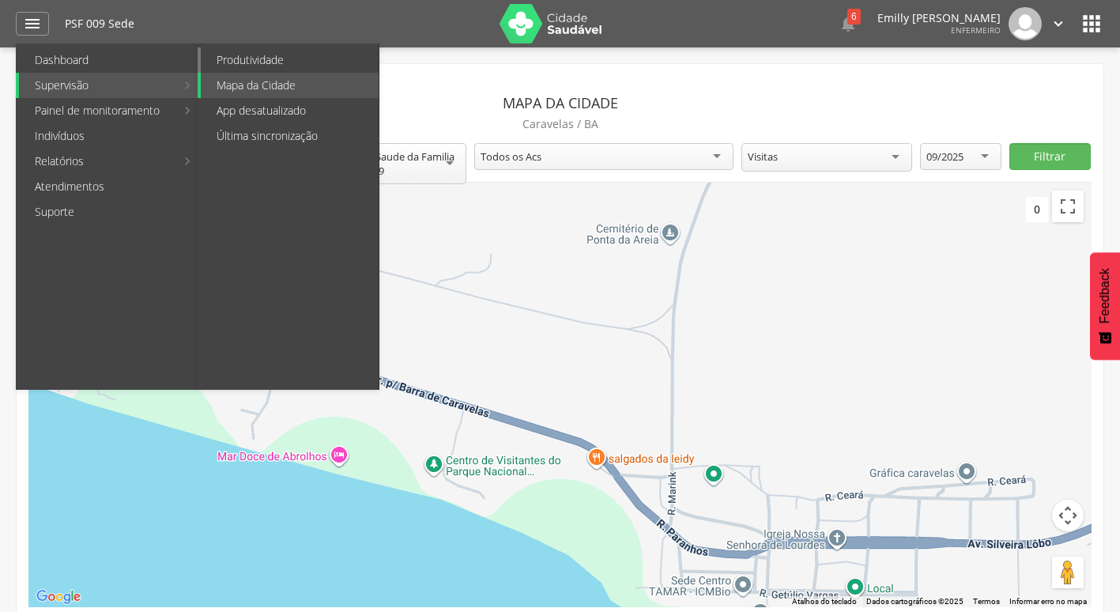
click at [273, 59] on link "Produtividade" at bounding box center [290, 59] width 178 height 25
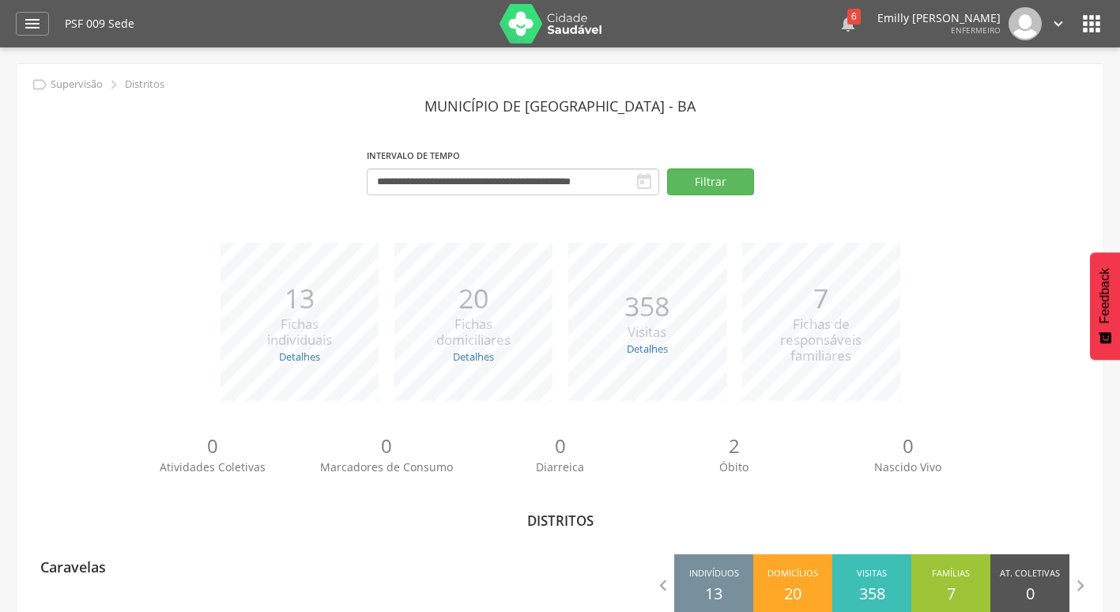
click at [838, 25] on icon "" at bounding box center [847, 23] width 19 height 19
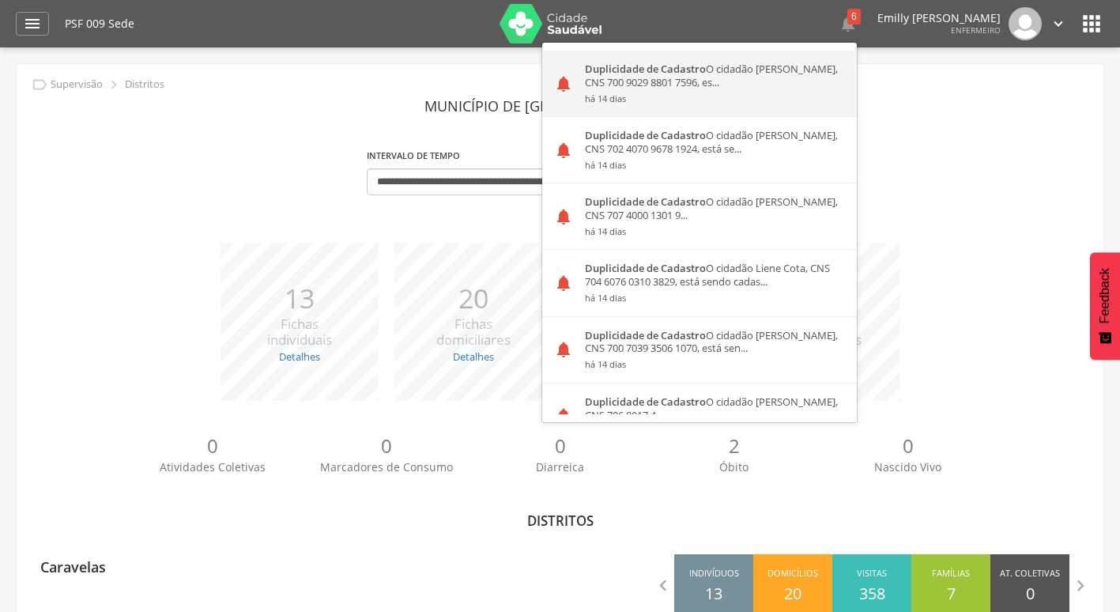
click at [683, 99] on small "há 14 dias" at bounding box center [715, 98] width 260 height 11
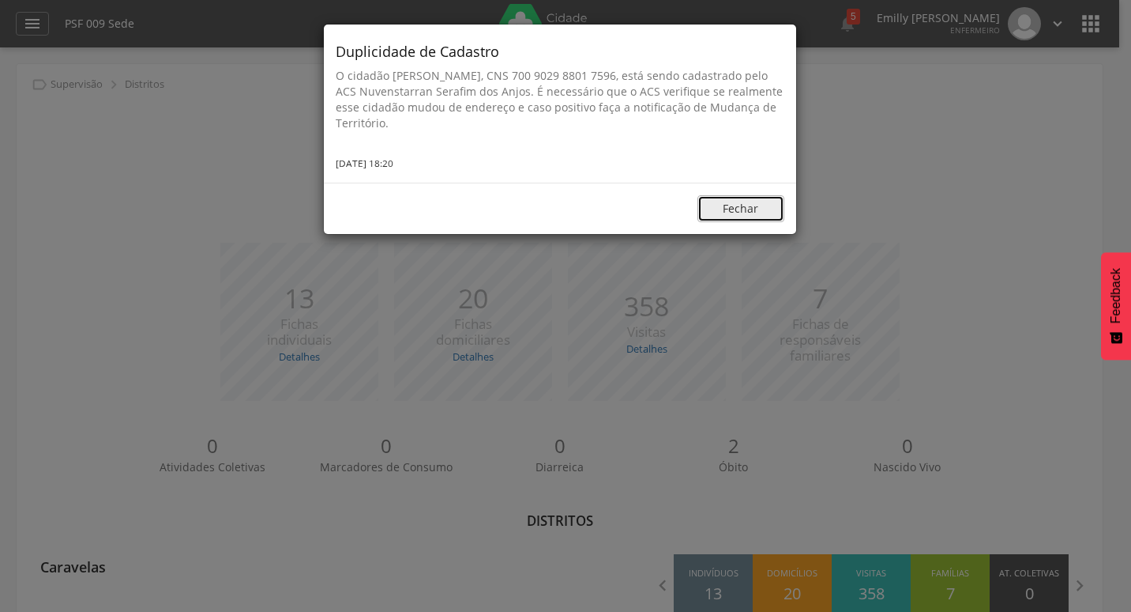
click at [727, 216] on button "Fechar" at bounding box center [741, 208] width 87 height 27
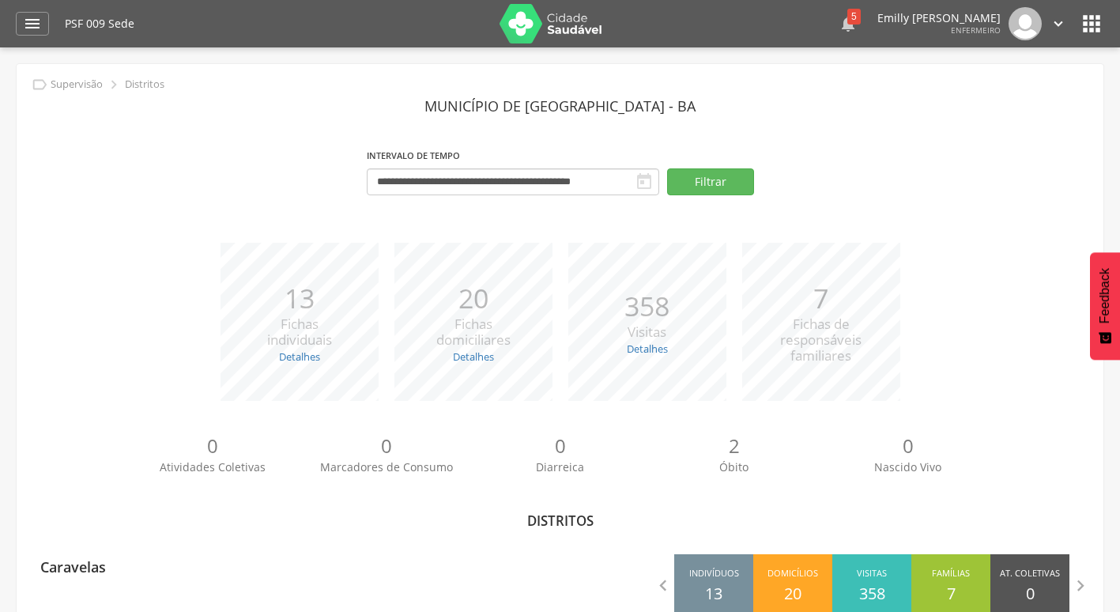
click at [838, 26] on icon "" at bounding box center [847, 23] width 19 height 19
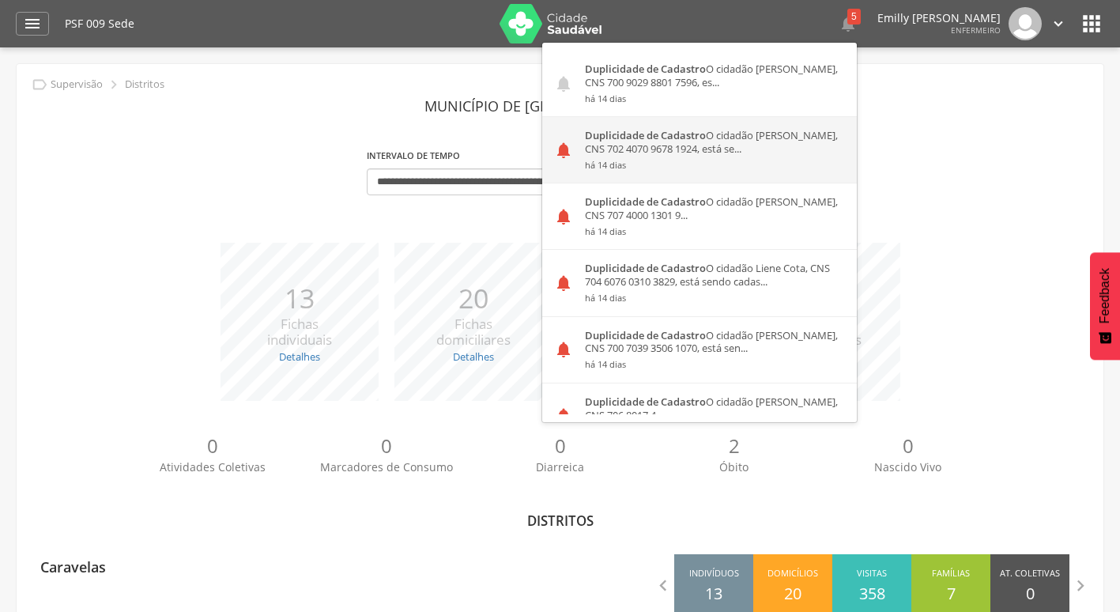
click at [656, 158] on div "Duplicidade de Cadastro O cidadão [PERSON_NAME], CNS 702 4070 9678 1924, está s…" at bounding box center [715, 150] width 284 height 66
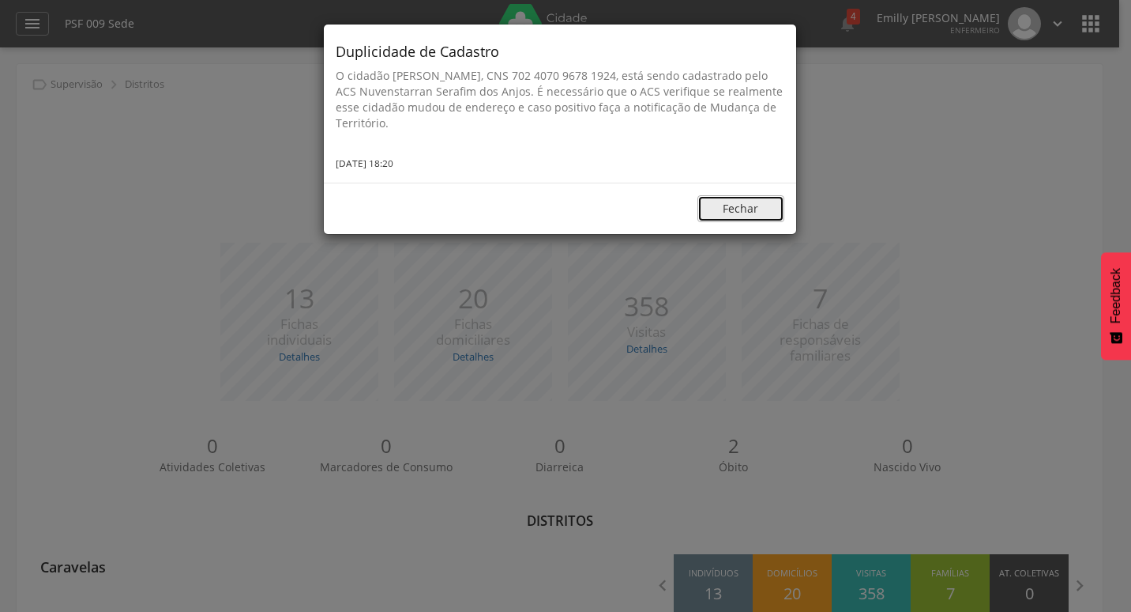
click at [723, 209] on button "Fechar" at bounding box center [741, 208] width 87 height 27
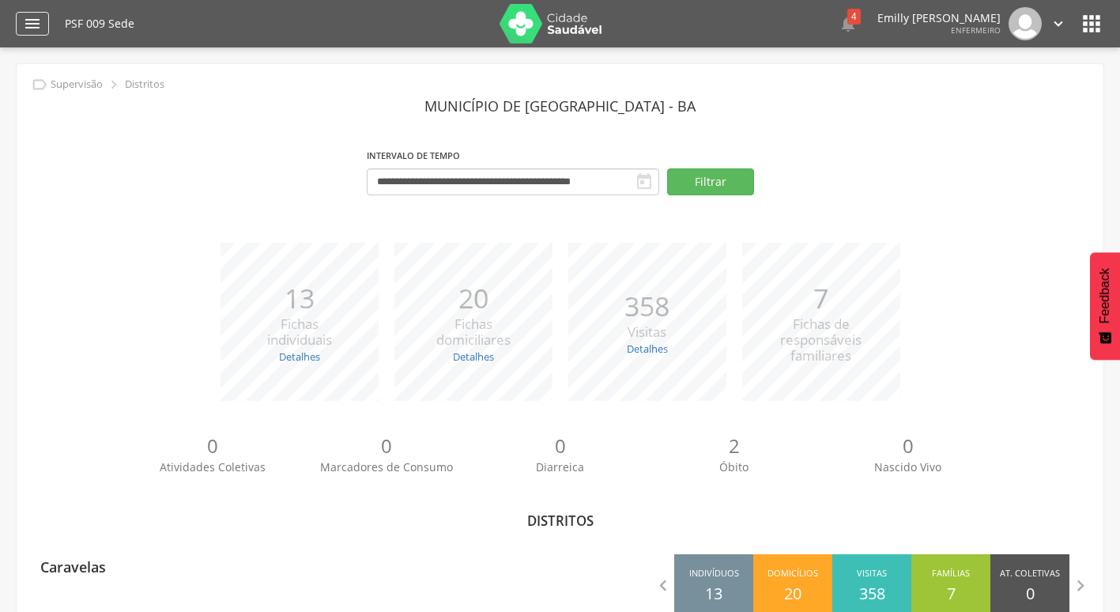
click at [40, 18] on icon "" at bounding box center [32, 23] width 19 height 19
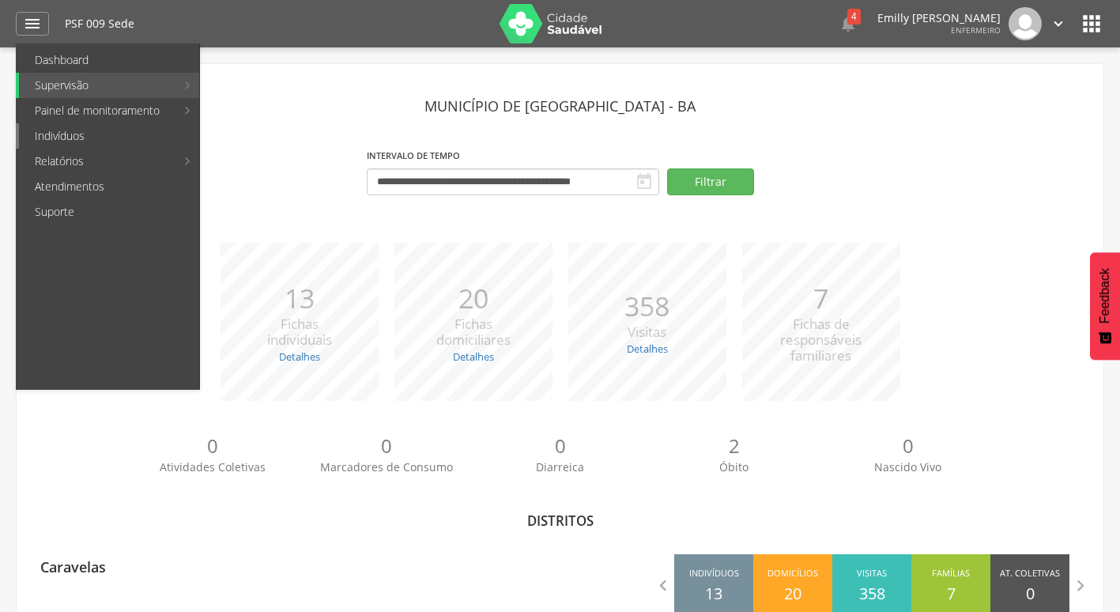
click at [129, 131] on link "Indivíduos" at bounding box center [109, 135] width 180 height 25
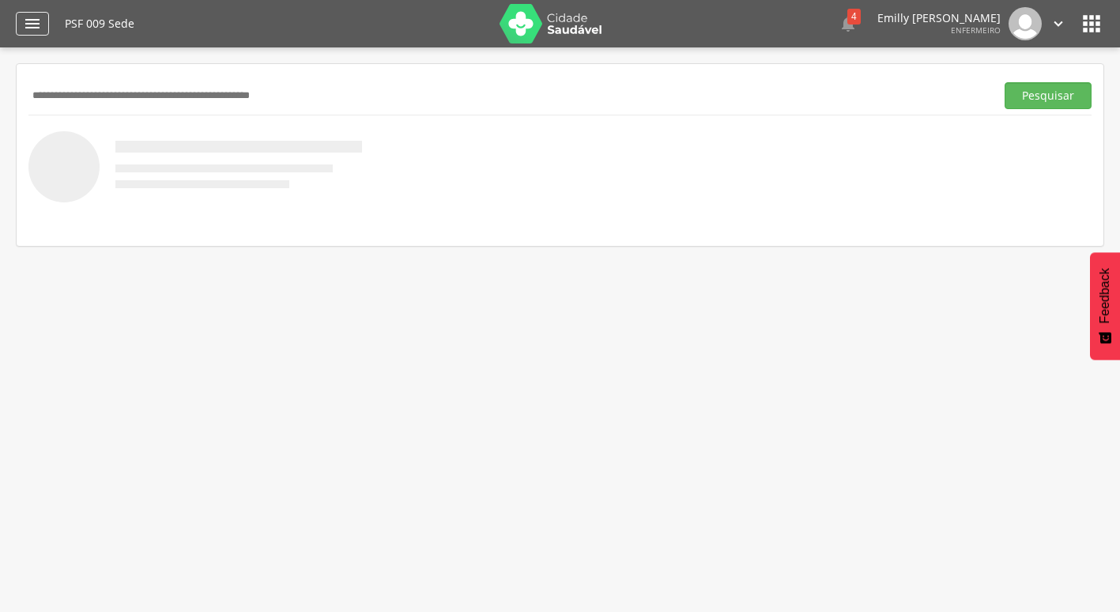
click at [45, 24] on div "" at bounding box center [32, 24] width 33 height 24
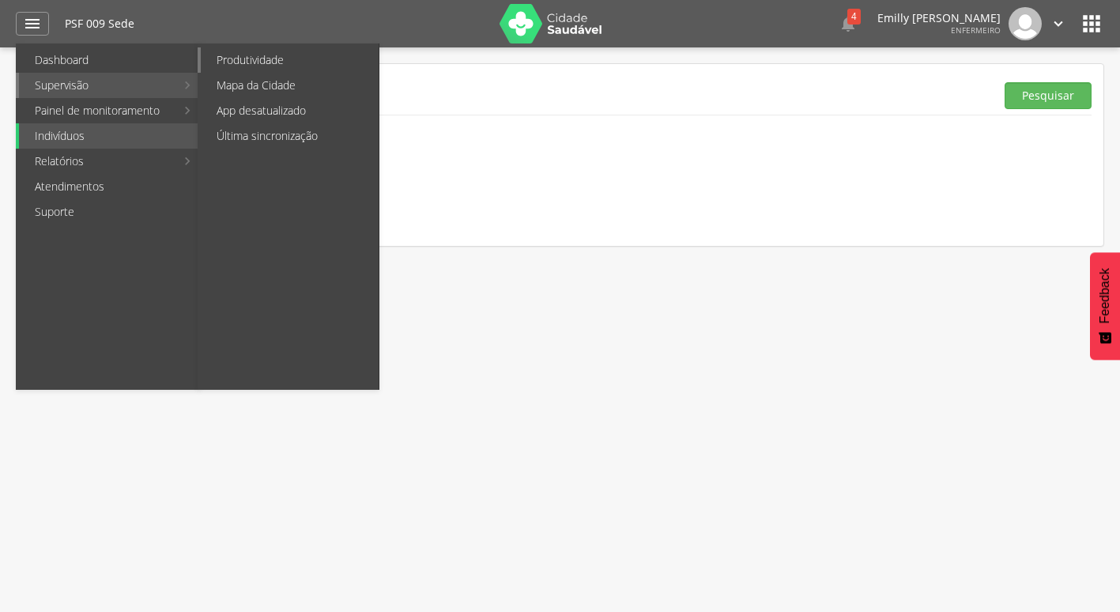
click at [226, 58] on link "Produtividade" at bounding box center [290, 59] width 178 height 25
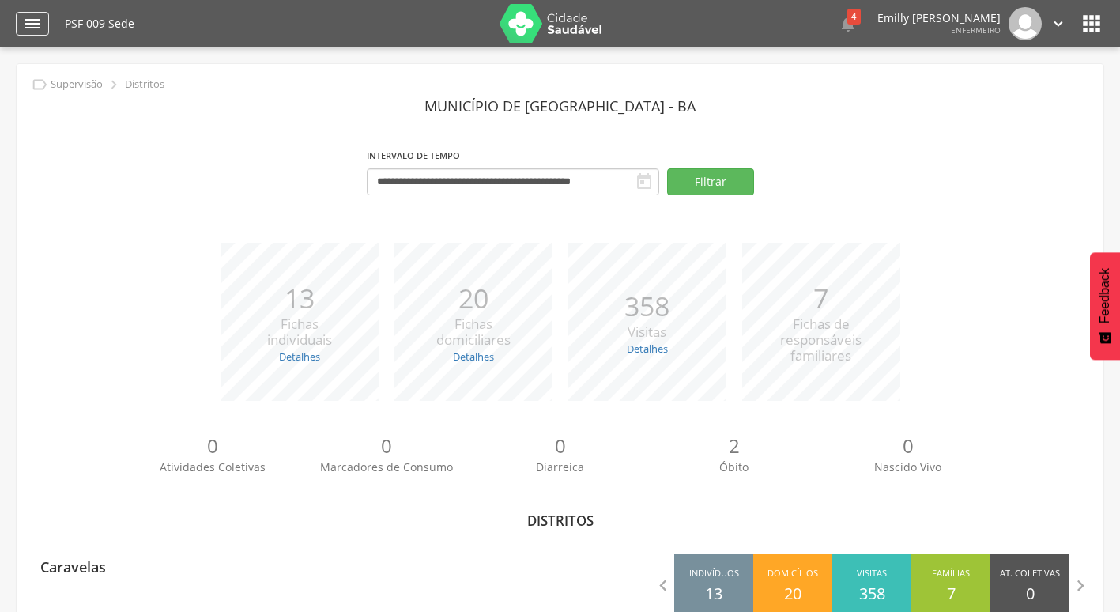
click at [39, 14] on icon "" at bounding box center [32, 23] width 19 height 19
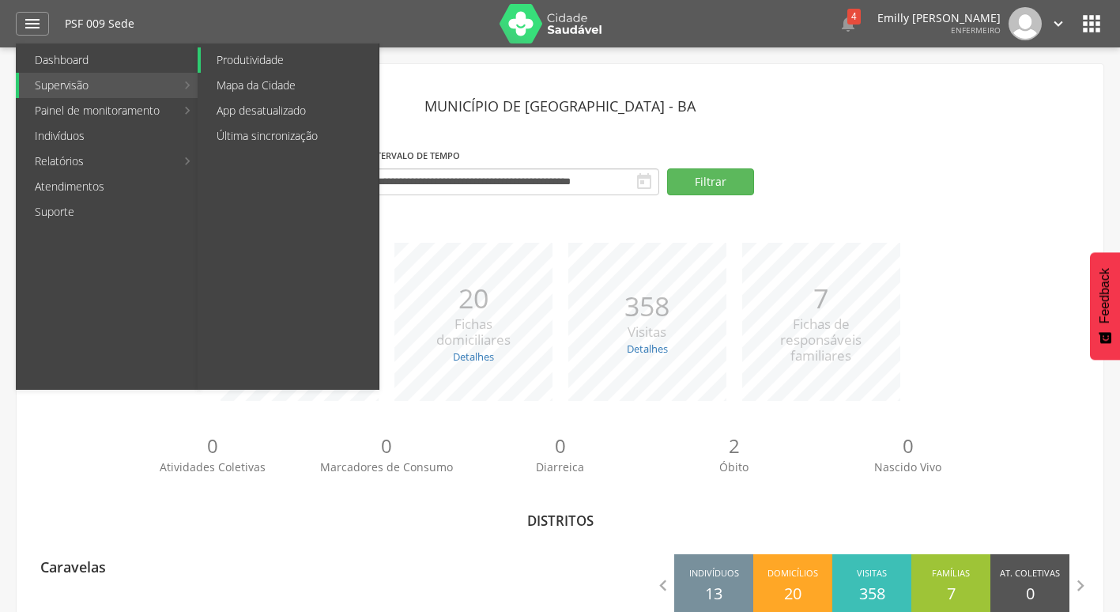
click at [252, 61] on link "Produtividade" at bounding box center [290, 59] width 178 height 25
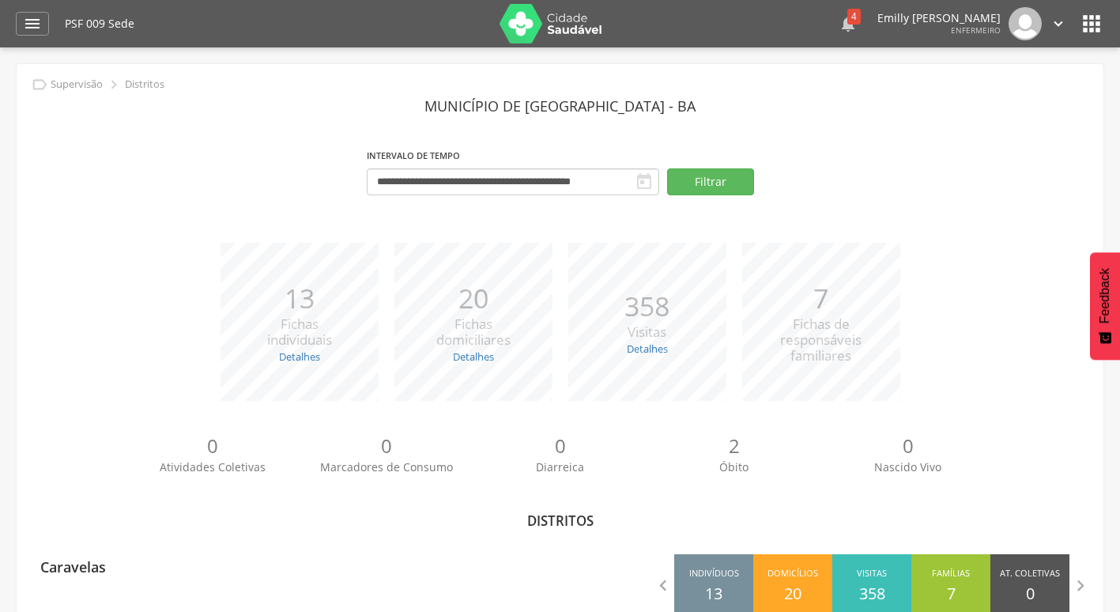
click at [847, 15] on div "4" at bounding box center [853, 17] width 13 height 16
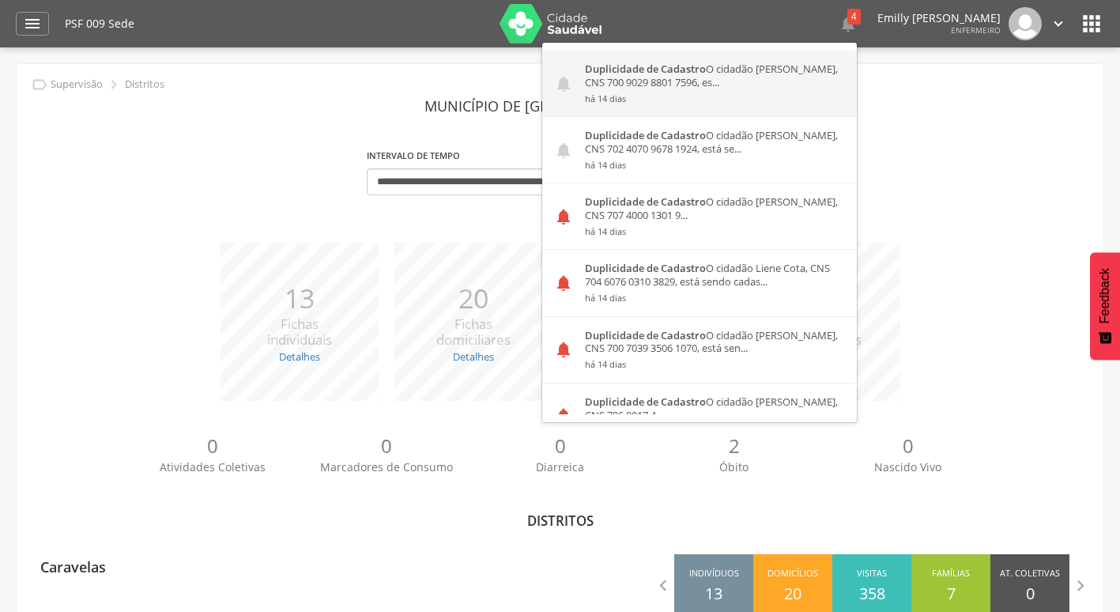
click at [641, 73] on strong "Duplicidade de Cadastro" at bounding box center [645, 69] width 121 height 14
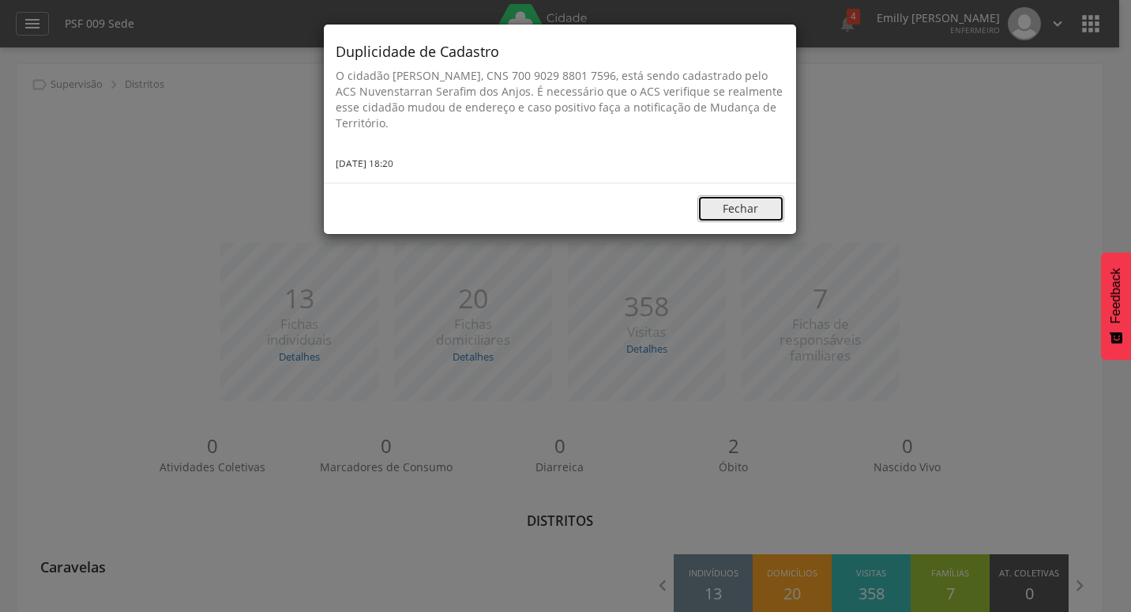
click at [737, 218] on button "Fechar" at bounding box center [741, 208] width 87 height 27
